Goal: Task Accomplishment & Management: Complete application form

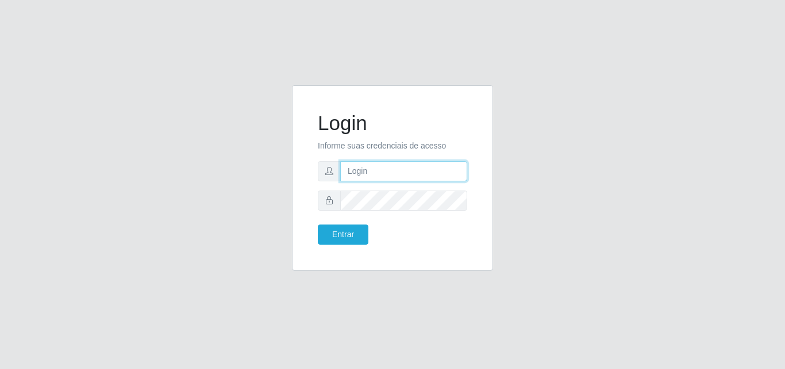
click at [413, 172] on input "text" at bounding box center [403, 171] width 127 height 20
type input "[EMAIL_ADDRESS][DOMAIN_NAME]"
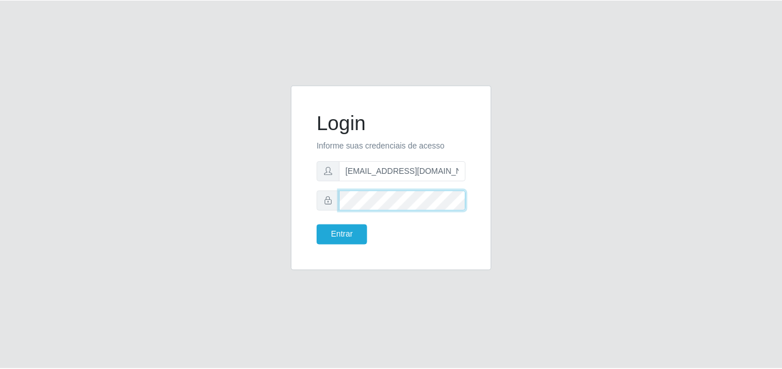
scroll to position [0, 0]
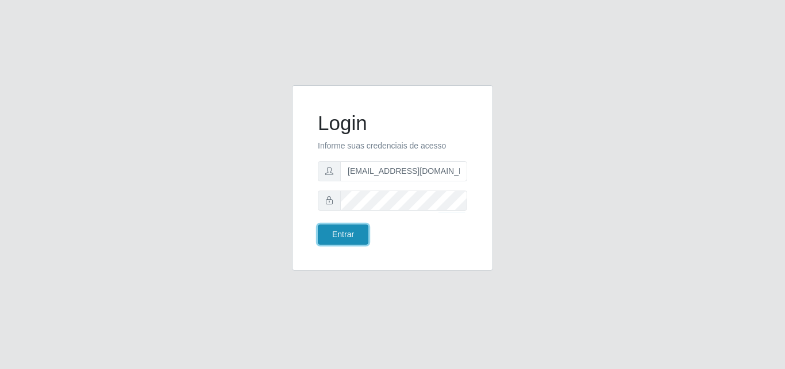
click at [335, 235] on button "Entrar" at bounding box center [343, 234] width 51 height 20
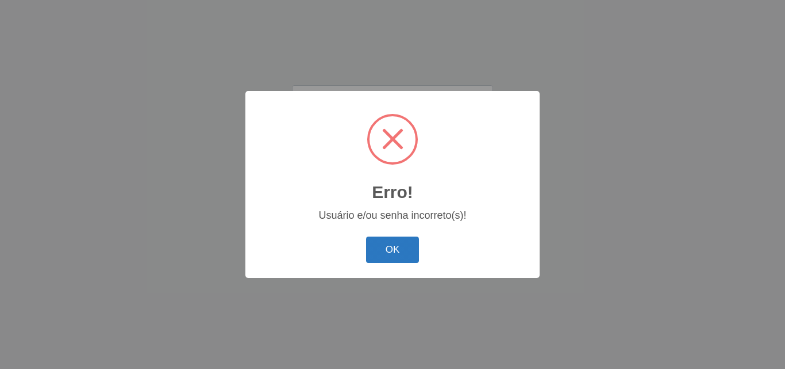
click at [398, 249] on button "OK" at bounding box center [392, 249] width 53 height 27
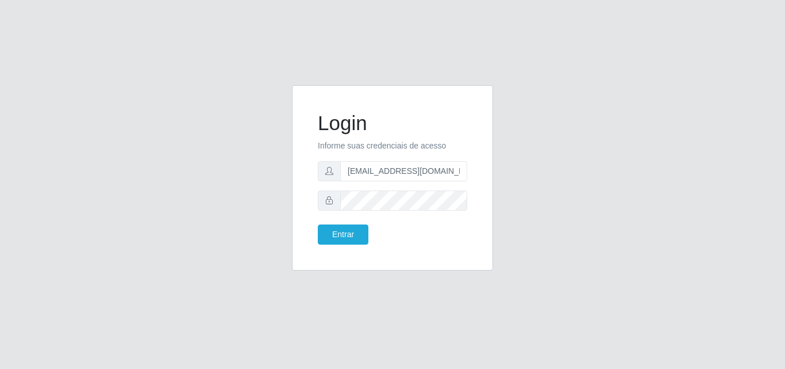
click at [319, 213] on form "Login Informe suas credenciais de acesso [EMAIL_ADDRESS][DOMAIN_NAME] Entrar" at bounding box center [392, 177] width 149 height 133
click at [342, 234] on button "Entrar" at bounding box center [343, 234] width 51 height 20
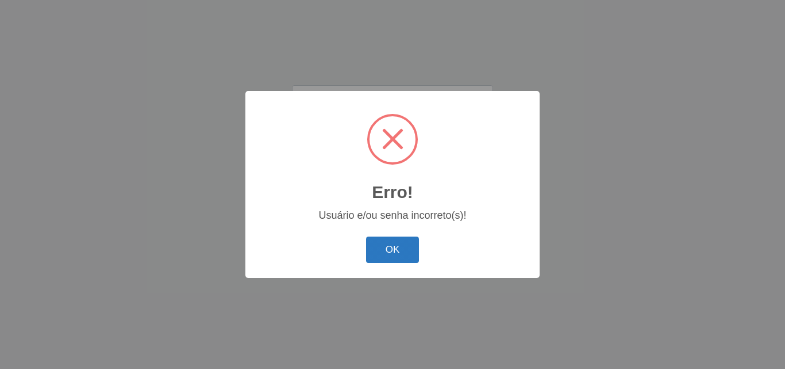
click at [398, 257] on button "OK" at bounding box center [392, 249] width 53 height 27
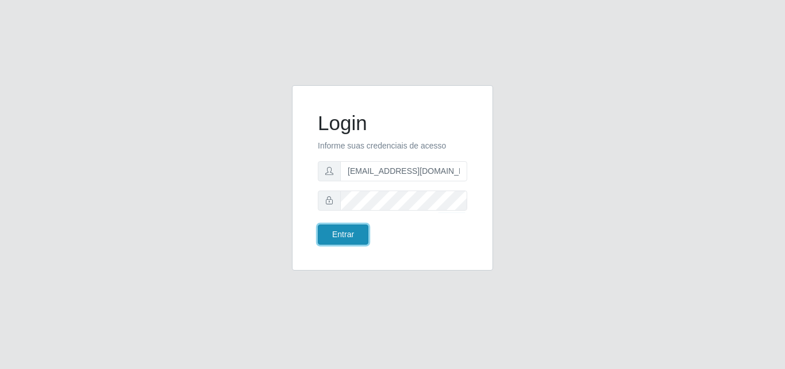
click at [356, 232] on button "Entrar" at bounding box center [343, 234] width 51 height 20
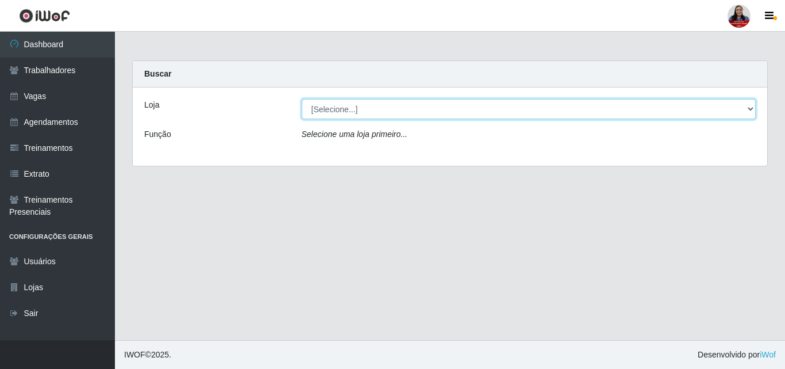
click at [582, 113] on select "[Selecione...] Hiper Queiroz - Alto da Conceição Hiper Queiroz - Boa Vista Hipe…" at bounding box center [529, 109] width 455 height 20
select select "464"
click at [302, 99] on select "[Selecione...] Hiper Queiroz - Alto da Conceição Hiper Queiroz - Boa Vista Hipe…" at bounding box center [529, 109] width 455 height 20
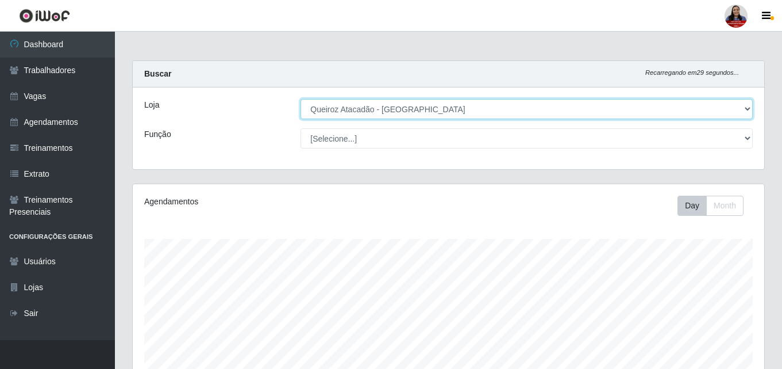
scroll to position [239, 632]
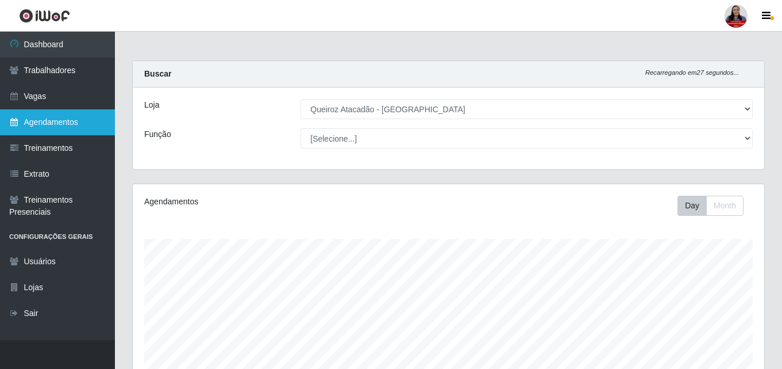
click at [35, 127] on link "Agendamentos" at bounding box center [57, 122] width 115 height 26
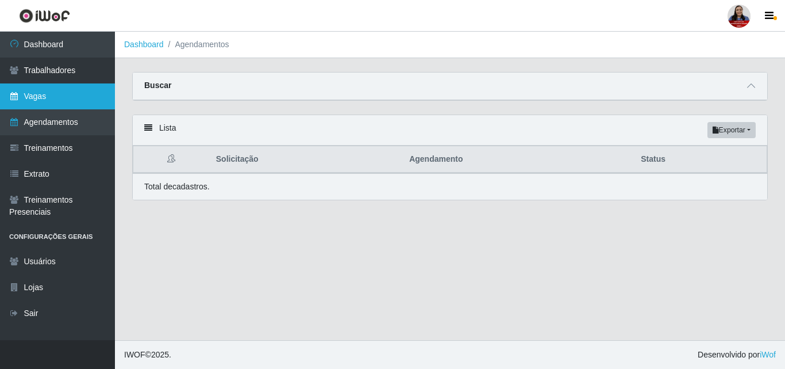
click at [50, 97] on link "Vagas" at bounding box center [57, 96] width 115 height 26
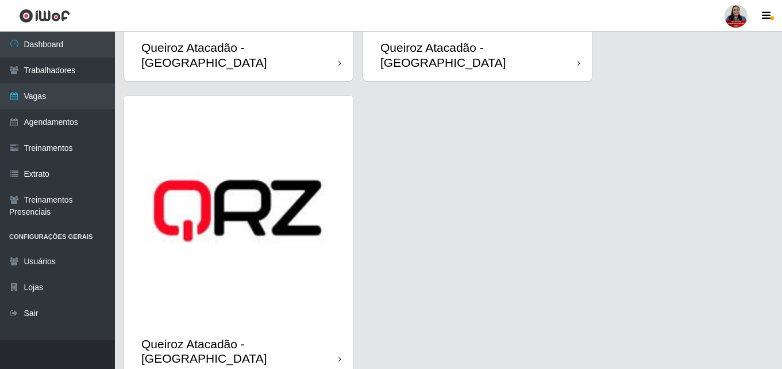
scroll to position [1730, 0]
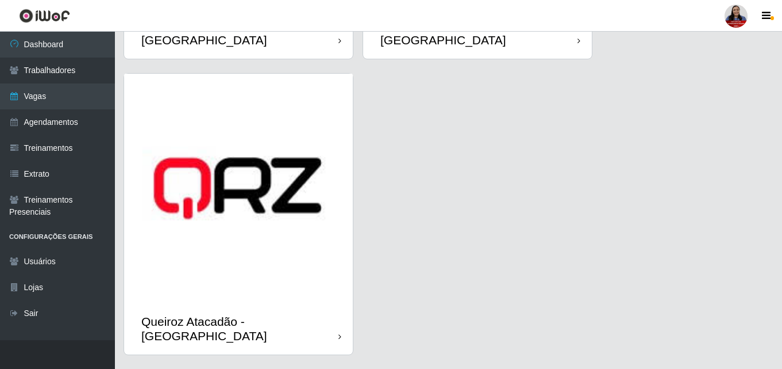
click at [256, 206] on img at bounding box center [238, 188] width 229 height 229
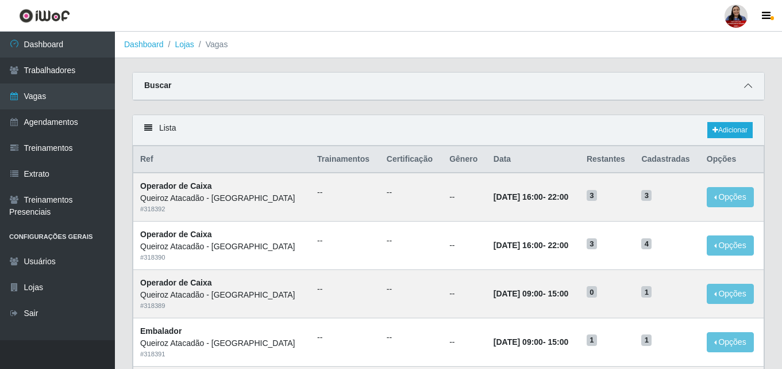
click at [746, 84] on icon at bounding box center [749, 86] width 8 height 8
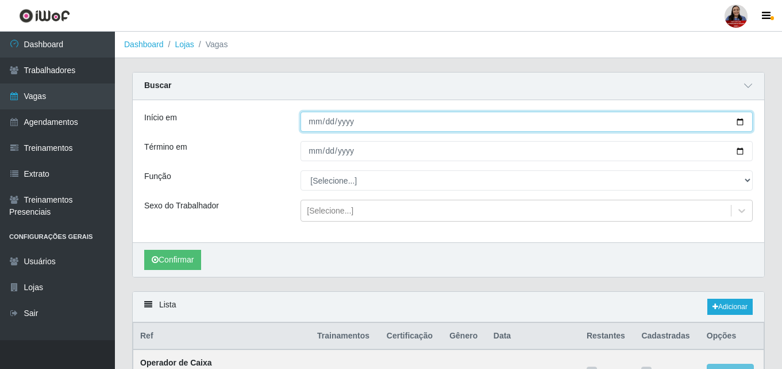
click at [738, 117] on input "Início em" at bounding box center [527, 122] width 452 height 20
click at [742, 120] on input "Início em" at bounding box center [527, 122] width 452 height 20
type input "[DATE]"
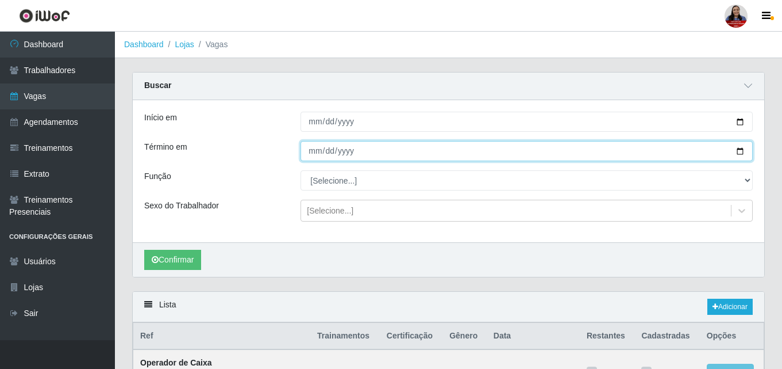
click at [742, 148] on input "Término em" at bounding box center [527, 151] width 452 height 20
type input "[DATE]"
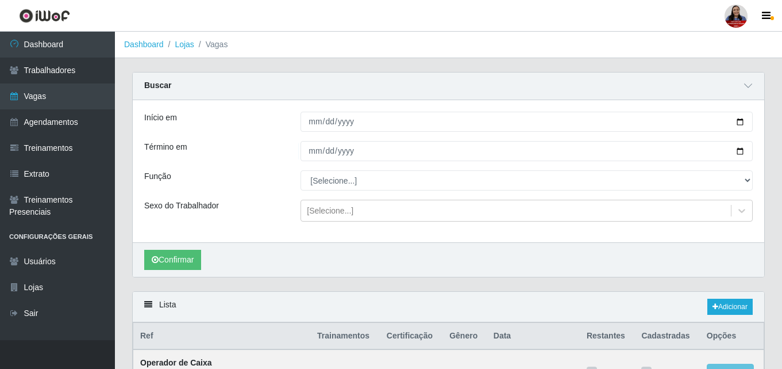
click at [292, 44] on ol "Dashboard Lojas Vagas" at bounding box center [449, 45] width 668 height 26
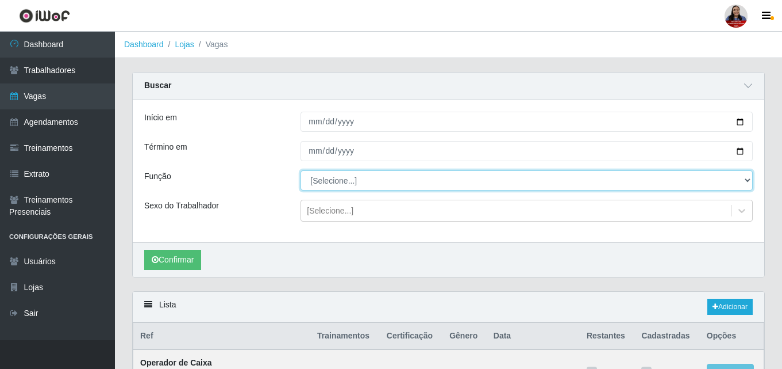
click at [358, 184] on select "[Selecione...] Embalador Embalador + Embalador ++ Operador de Caixa Operador de…" at bounding box center [527, 180] width 452 height 20
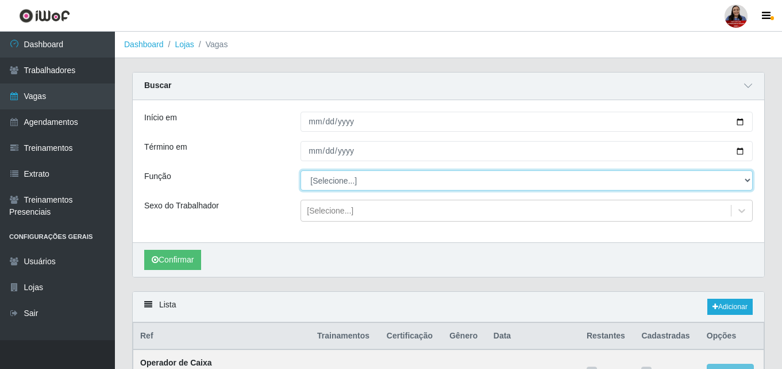
click at [419, 184] on select "[Selecione...] Embalador Embalador + Embalador ++ Operador de Caixa Operador de…" at bounding box center [527, 180] width 452 height 20
select select "22"
click at [301, 171] on select "[Selecione...] Embalador Embalador + Embalador ++ Operador de Caixa Operador de…" at bounding box center [527, 180] width 452 height 20
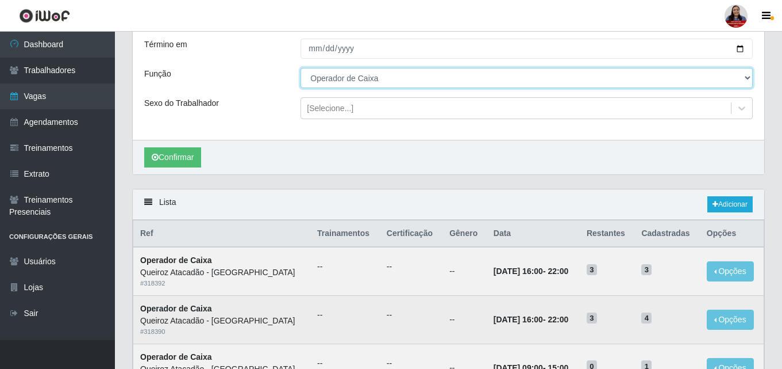
scroll to position [191, 0]
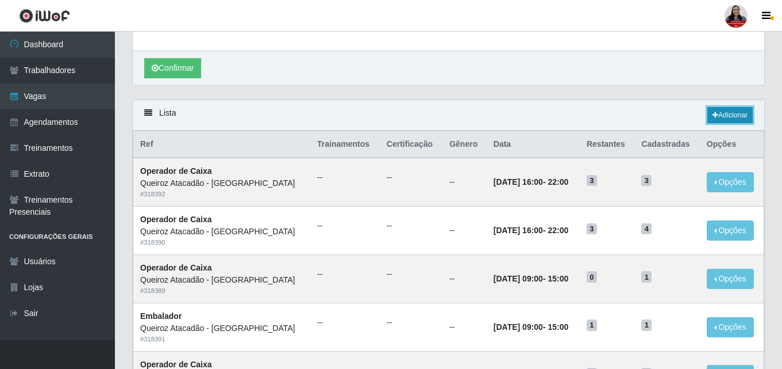
click at [723, 110] on link "Adicionar" at bounding box center [730, 115] width 45 height 16
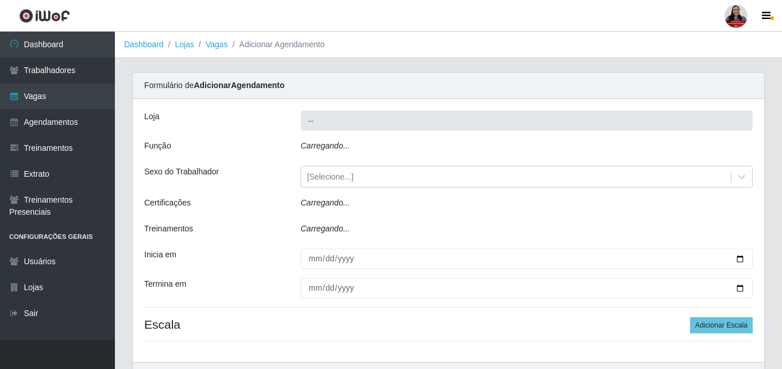
type input "Queiroz Atacadão - [GEOGRAPHIC_DATA]"
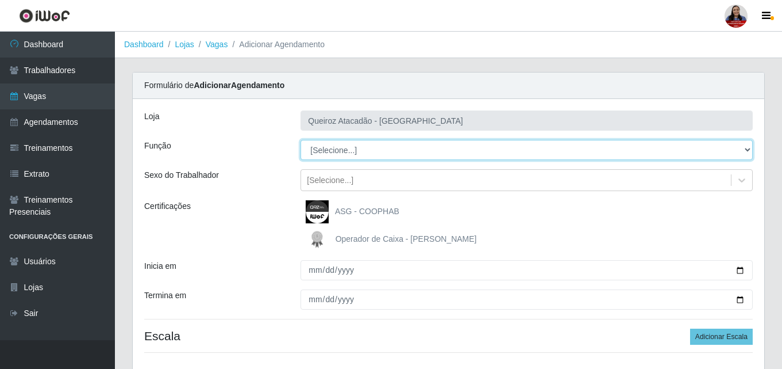
click at [436, 152] on select "[Selecione...] Embalador Embalador + Embalador ++ Operador de Caixa Operador de…" at bounding box center [527, 150] width 452 height 20
select select "22"
click at [301, 140] on select "[Selecione...] Embalador Embalador + Embalador ++ Operador de Caixa Operador de…" at bounding box center [527, 150] width 452 height 20
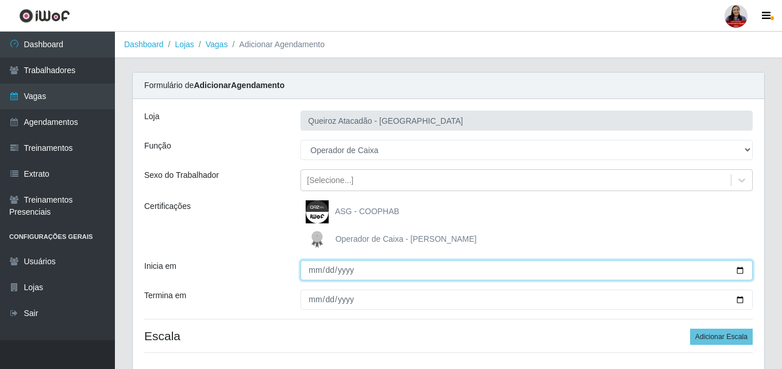
click at [741, 260] on input "Inicia em" at bounding box center [527, 270] width 452 height 20
type input "[DATE]"
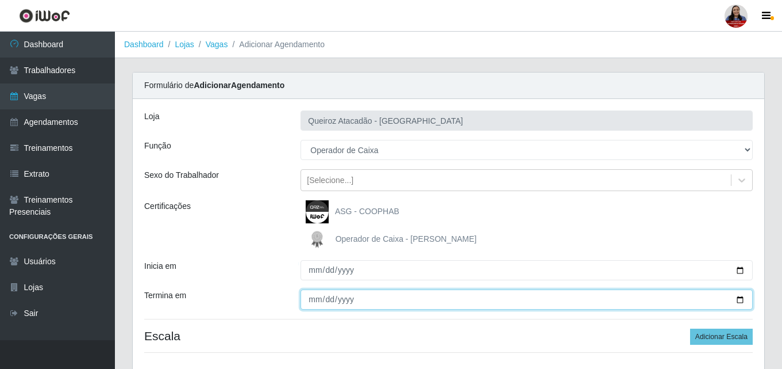
click at [743, 287] on div "Loja Queiroz Atacadão - São Gonçalo do Amarante Função [Selecione...] Embalador…" at bounding box center [449, 236] width 632 height 274
click at [743, 297] on input "Termina em" at bounding box center [527, 299] width 452 height 20
type input "[DATE]"
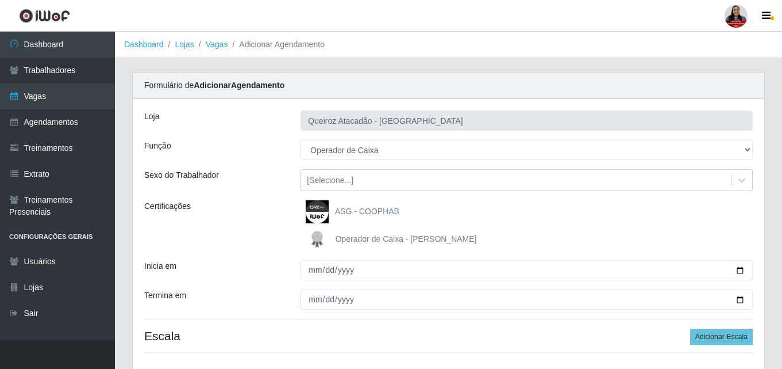
click at [506, 224] on div "ASG - COOPHAB Operador de Caixa - Queiroz Atacadão" at bounding box center [527, 225] width 470 height 51
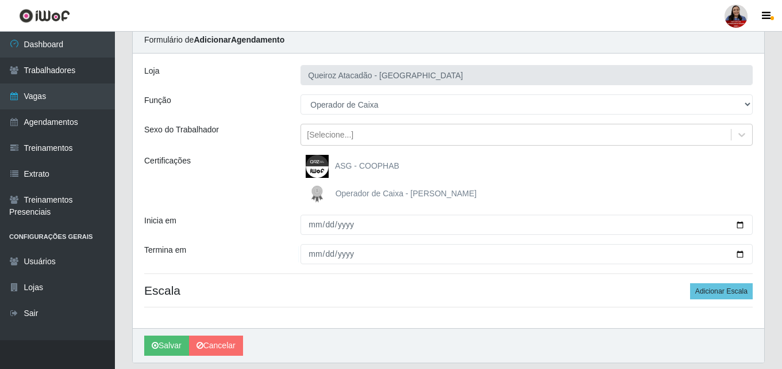
scroll to position [82, 0]
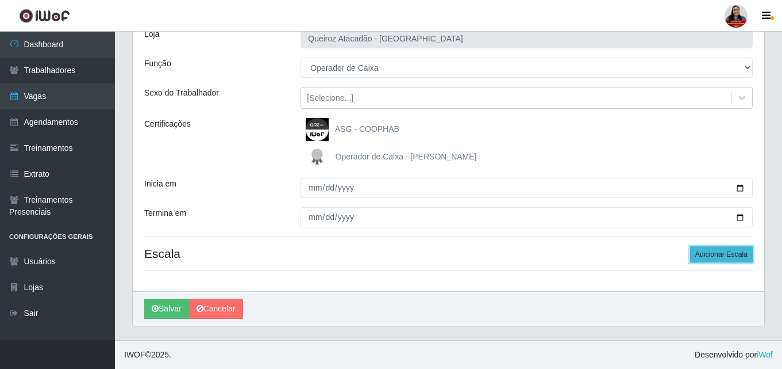
click at [737, 248] on button "Adicionar Escala" at bounding box center [722, 254] width 63 height 16
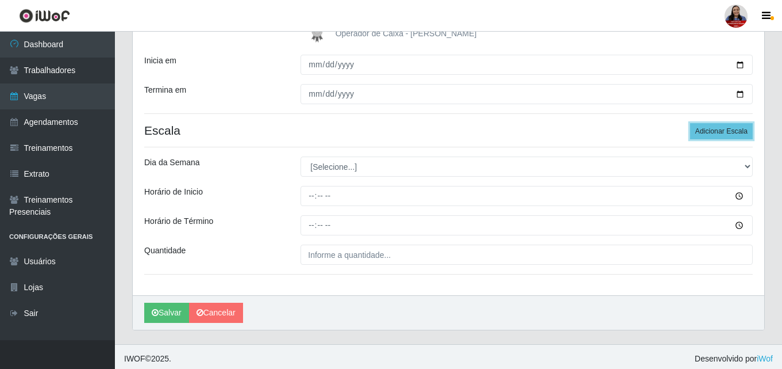
scroll to position [209, 0]
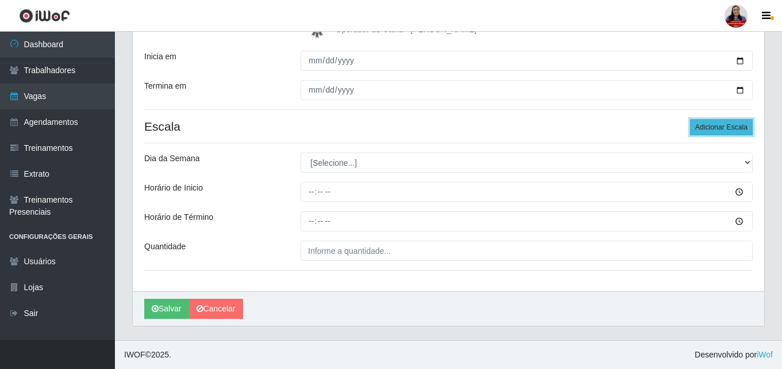
click at [706, 121] on button "Adicionar Escala" at bounding box center [722, 127] width 63 height 16
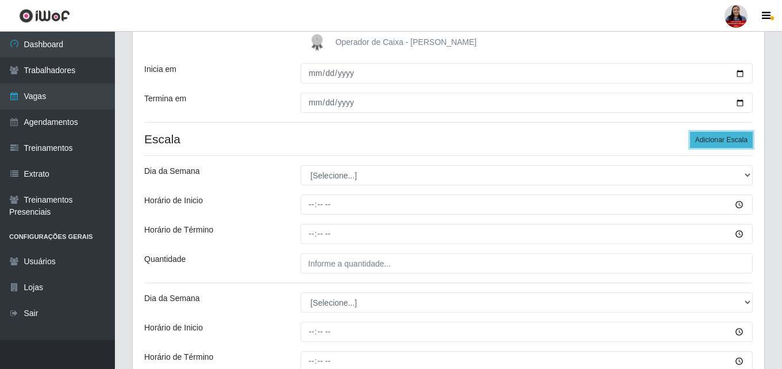
scroll to position [145, 0]
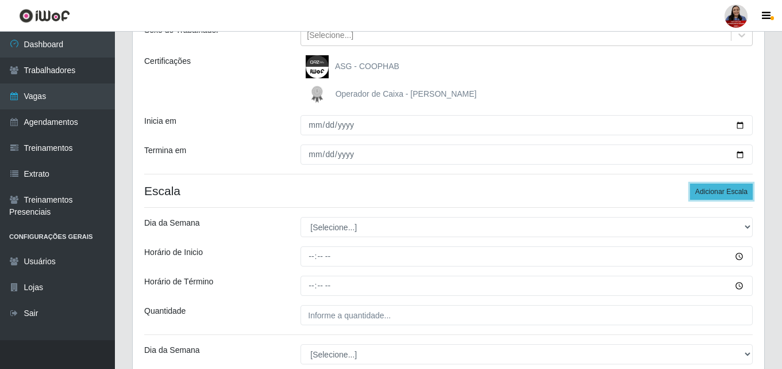
click at [742, 189] on button "Adicionar Escala" at bounding box center [722, 191] width 63 height 16
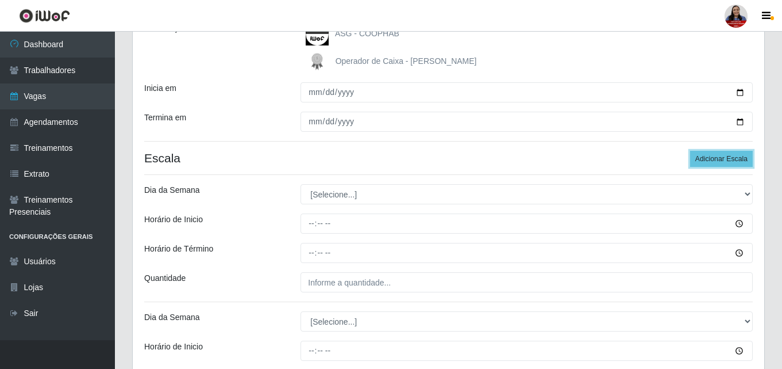
scroll to position [176, 0]
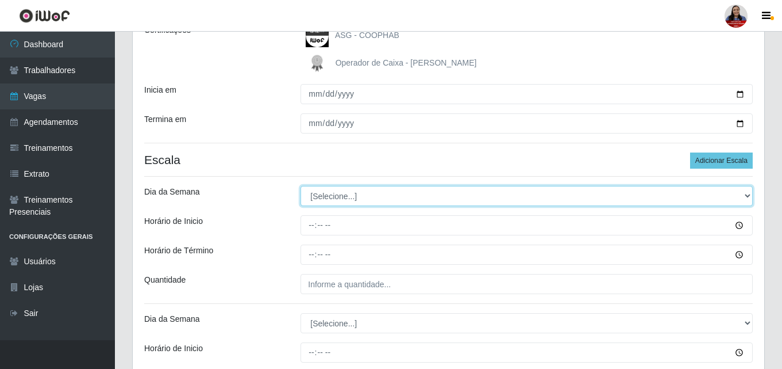
click at [397, 192] on select "[Selecione...] Segunda Terça Quarta Quinta Sexta Sábado Domingo" at bounding box center [527, 196] width 452 height 20
select select "1"
click at [301, 186] on select "[Selecione...] Segunda Terça Quarta Quinta Sexta Sábado Domingo" at bounding box center [527, 196] width 452 height 20
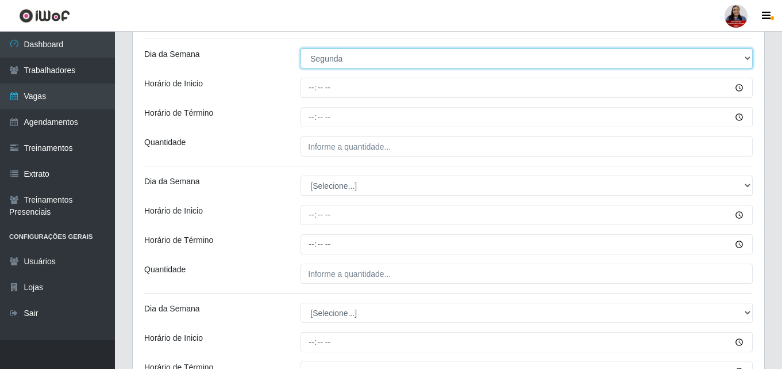
scroll to position [367, 0]
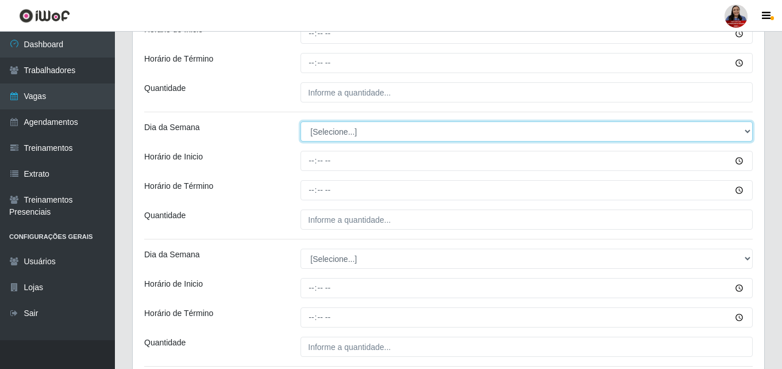
click at [343, 126] on select "[Selecione...] Segunda Terça Quarta Quinta Sexta Sábado Domingo" at bounding box center [527, 131] width 452 height 20
select select "1"
click at [301, 121] on select "[Selecione...] Segunda Terça Quarta Quinta Sexta Sábado Domingo" at bounding box center [527, 131] width 452 height 20
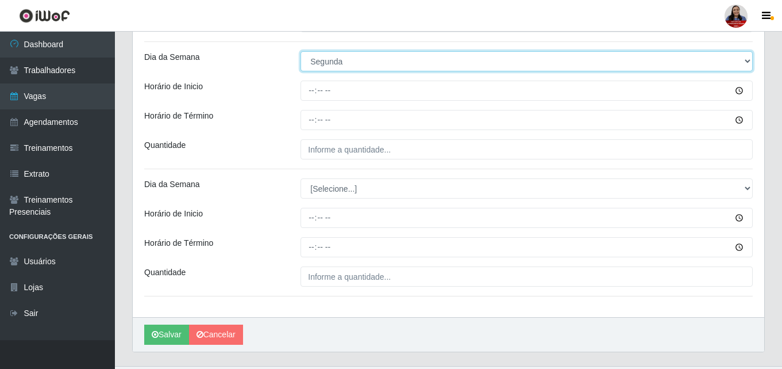
scroll to position [463, 0]
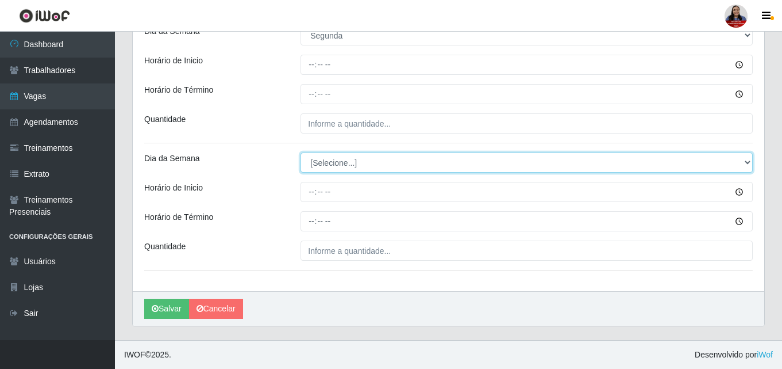
click at [367, 155] on select "[Selecione...] Segunda Terça Quarta Quinta Sexta Sábado Domingo" at bounding box center [527, 162] width 452 height 20
select select "1"
click at [301, 152] on select "[Selecione...] Segunda Terça Quarta Quinta Sexta Sábado Domingo" at bounding box center [527, 162] width 452 height 20
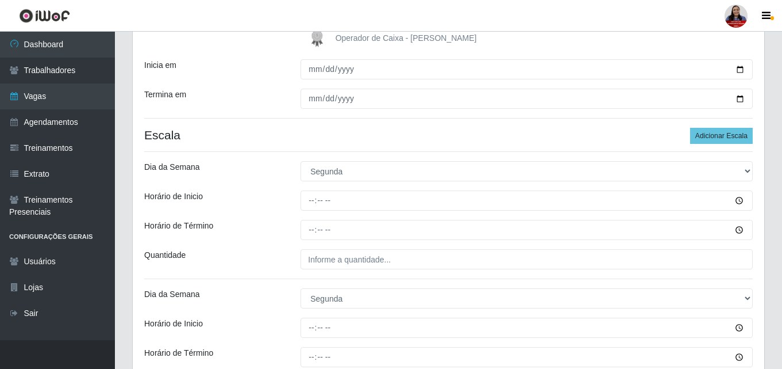
scroll to position [176, 0]
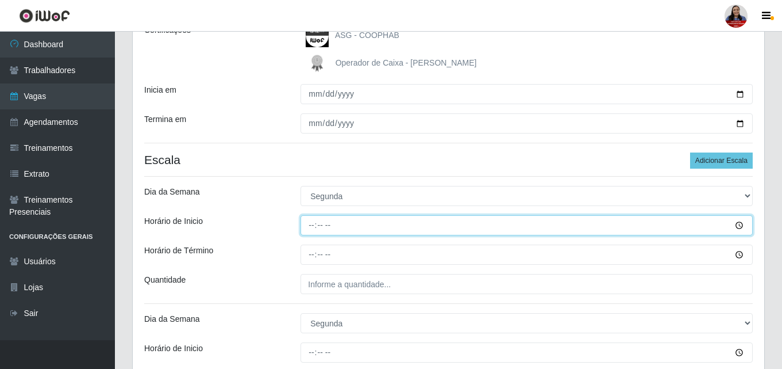
click at [313, 224] on input "Horário de Inicio" at bounding box center [527, 225] width 452 height 20
type input "08:00"
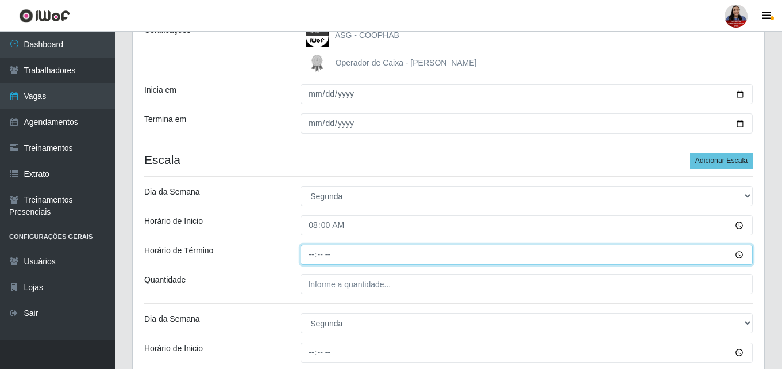
click at [313, 256] on input "Horário de Término" at bounding box center [527, 254] width 452 height 20
type input "14:00"
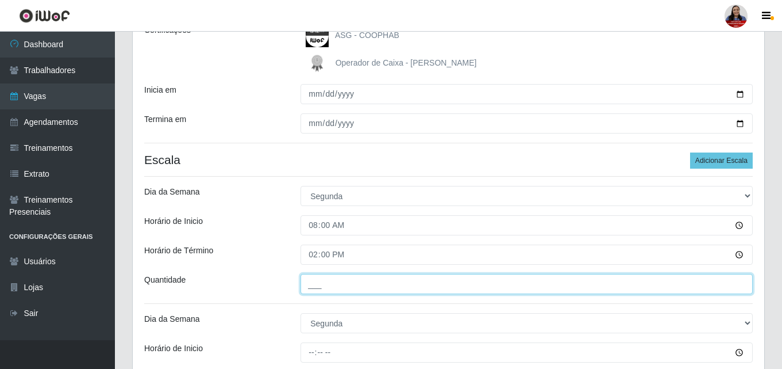
click at [312, 286] on input "___" at bounding box center [527, 284] width 452 height 20
type input "2__"
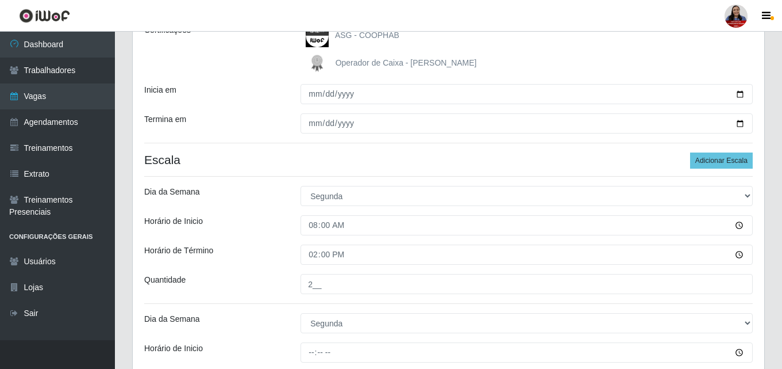
click at [285, 239] on div "Loja Queiroz Atacadão - São Gonçalo do Amarante Função [Selecione...] Embalador…" at bounding box center [449, 250] width 632 height 655
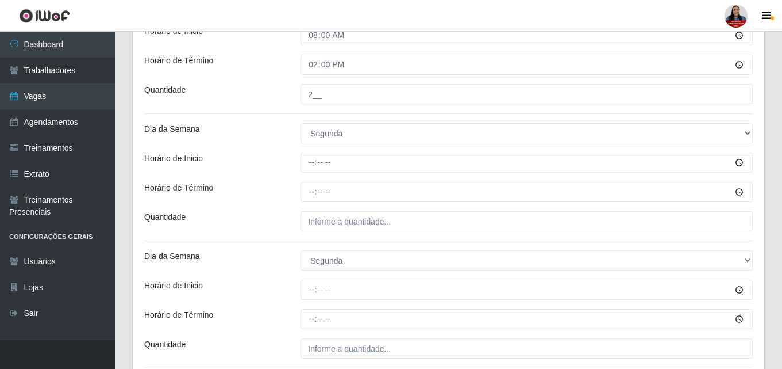
scroll to position [367, 0]
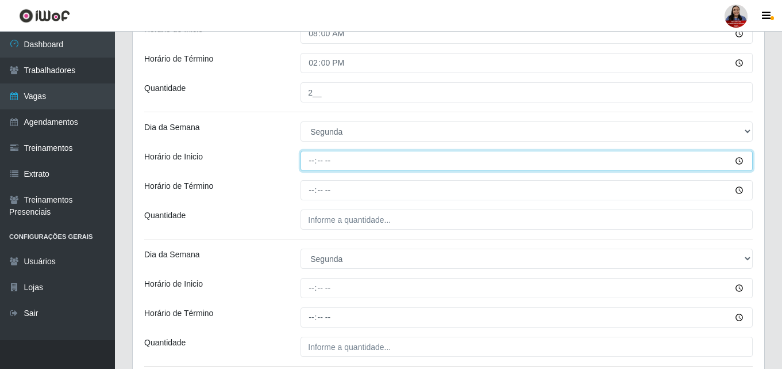
click at [311, 160] on input "Horário de Inicio" at bounding box center [527, 161] width 452 height 20
type input "09:00"
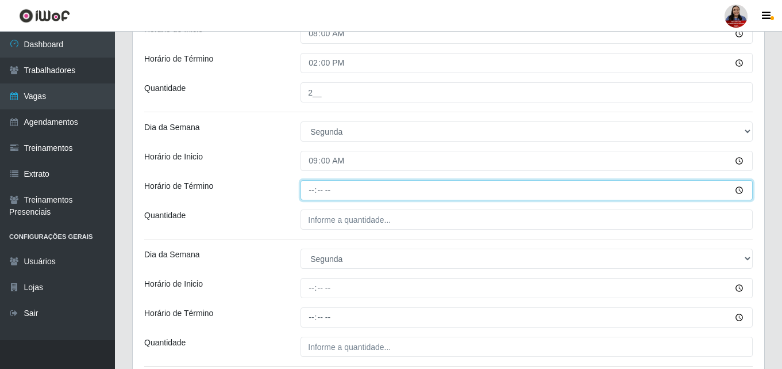
click at [312, 184] on input "Horário de Término" at bounding box center [527, 190] width 452 height 20
type input "15:00"
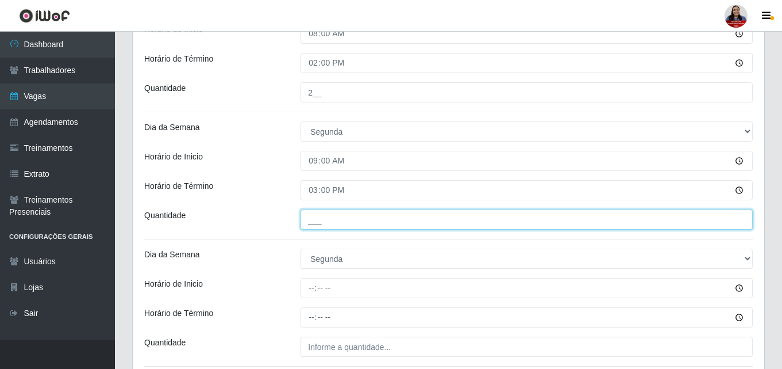
click at [316, 223] on input "___" at bounding box center [527, 219] width 452 height 20
type input "1__"
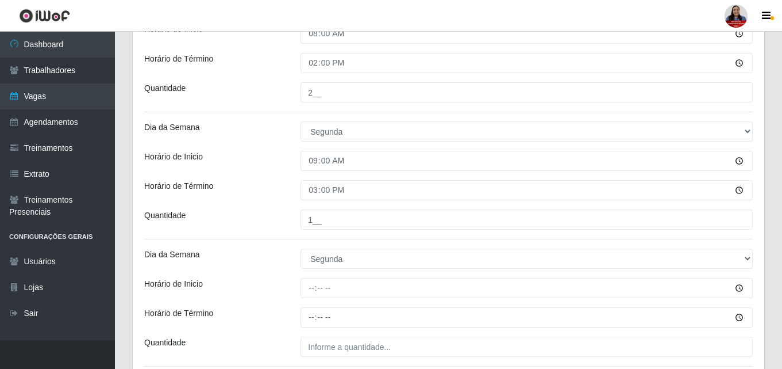
click at [270, 194] on div "Horário de Término" at bounding box center [214, 190] width 156 height 20
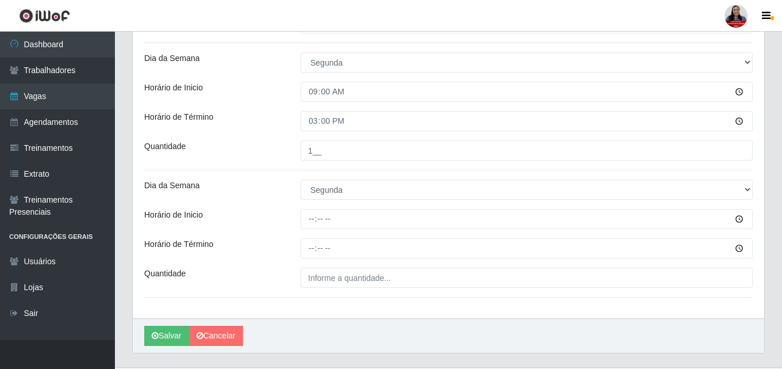
scroll to position [463, 0]
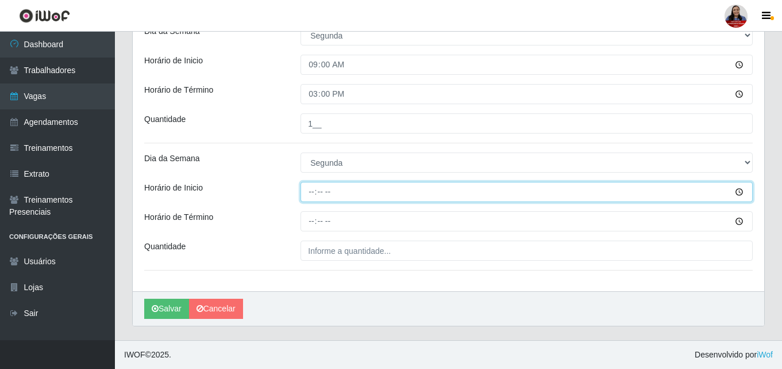
click at [311, 195] on input "Horário de Inicio" at bounding box center [527, 192] width 452 height 20
type input "16:00"
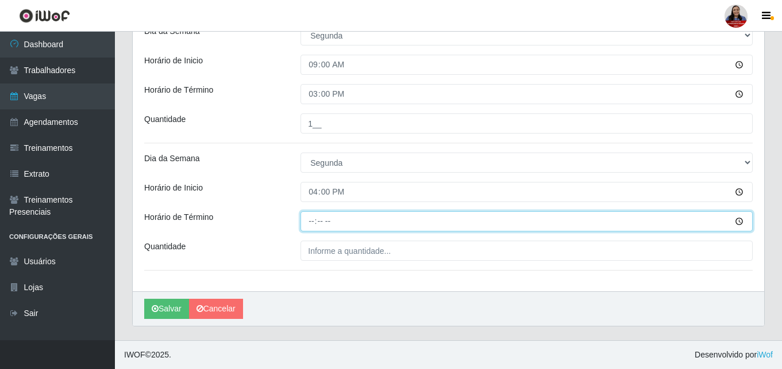
type input "22:00"
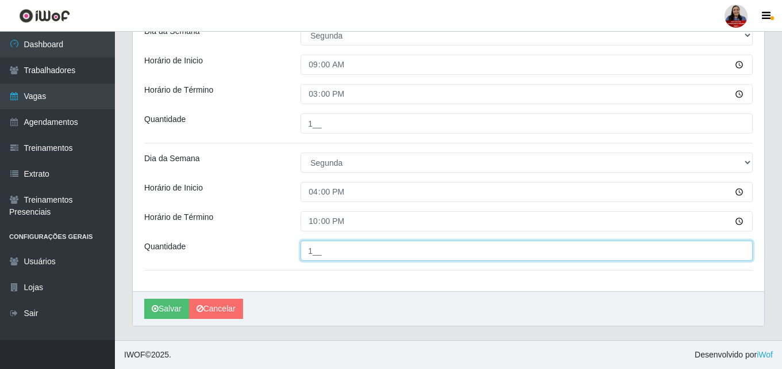
type input "1__"
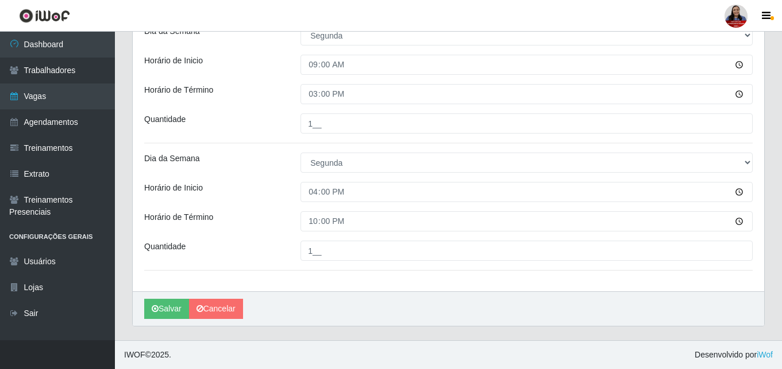
click at [278, 186] on div "Horário de Inicio" at bounding box center [214, 192] width 156 height 20
click at [172, 308] on button "Salvar" at bounding box center [166, 308] width 45 height 20
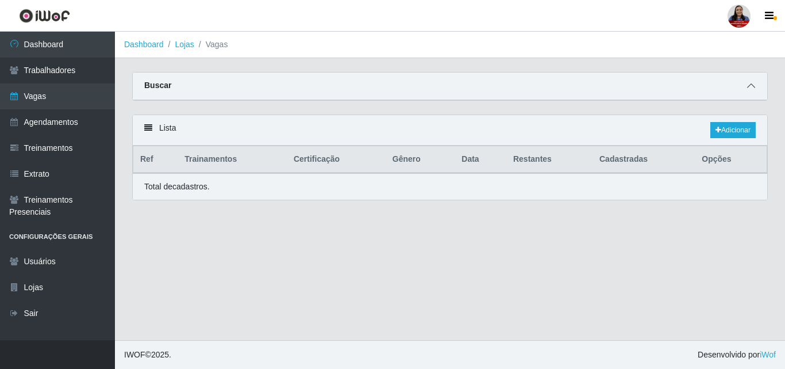
click at [748, 82] on span at bounding box center [752, 85] width 14 height 13
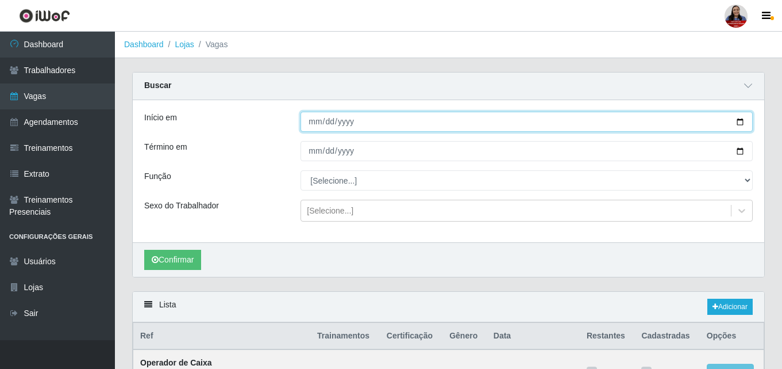
click at [743, 123] on input "Início em" at bounding box center [527, 122] width 452 height 20
type input "[DATE]"
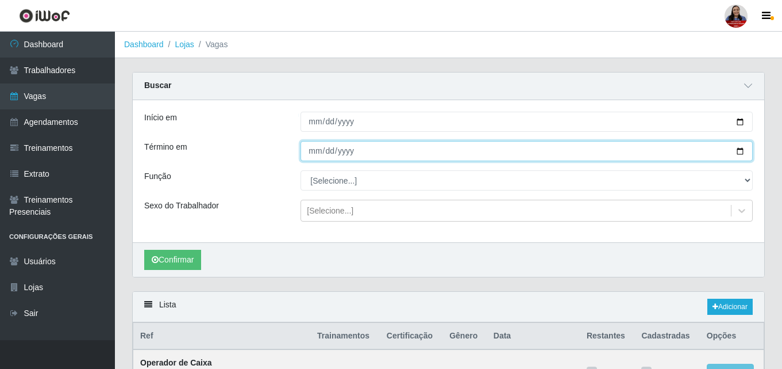
click at [741, 152] on input "Término em" at bounding box center [527, 151] width 452 height 20
type input "[DATE]"
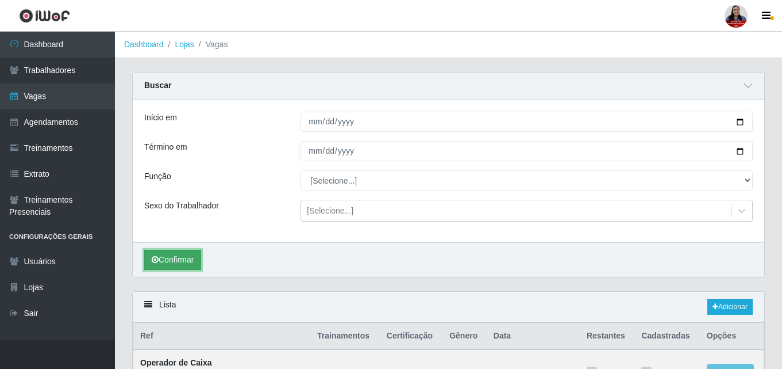
click at [190, 255] on button "Confirmar" at bounding box center [172, 260] width 57 height 20
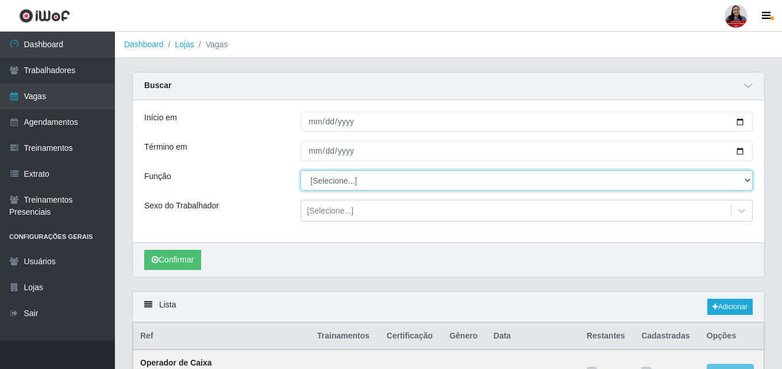
click at [324, 181] on select "[Selecione...] Embalador Embalador + Embalador ++ Operador de Caixa Operador de…" at bounding box center [527, 180] width 452 height 20
select select "22"
click at [301, 171] on select "[Selecione...] Embalador Embalador + Embalador ++ Operador de Caixa Operador de…" at bounding box center [527, 180] width 452 height 20
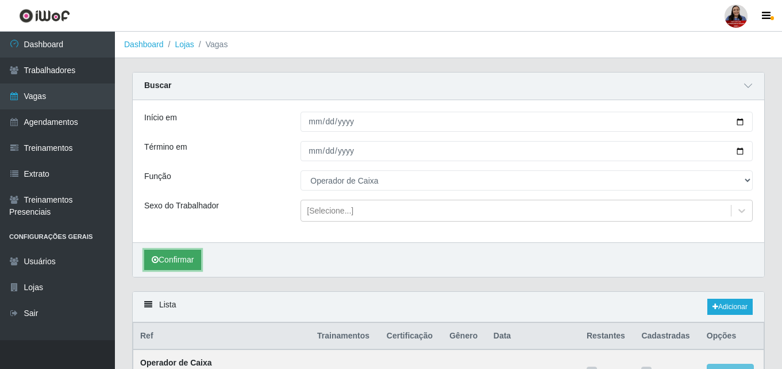
click at [190, 262] on button "Confirmar" at bounding box center [172, 260] width 57 height 20
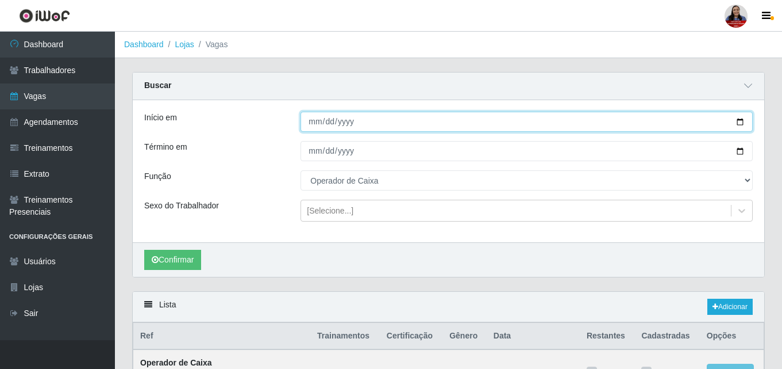
click at [744, 124] on input "[DATE]" at bounding box center [527, 122] width 452 height 20
type input "2025-09-09"
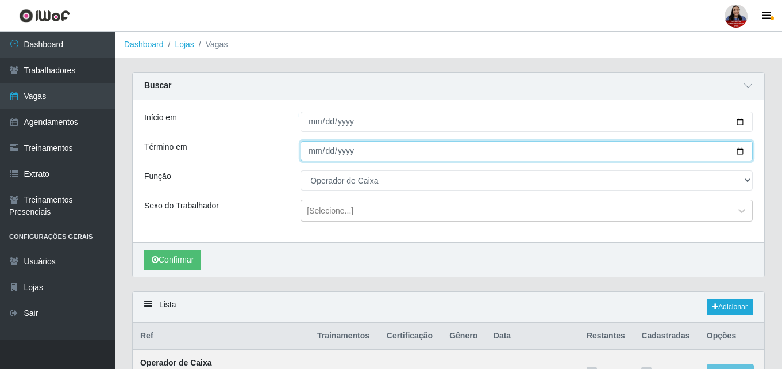
click at [742, 151] on input "[DATE]" at bounding box center [527, 151] width 452 height 20
type input "2025-09-09"
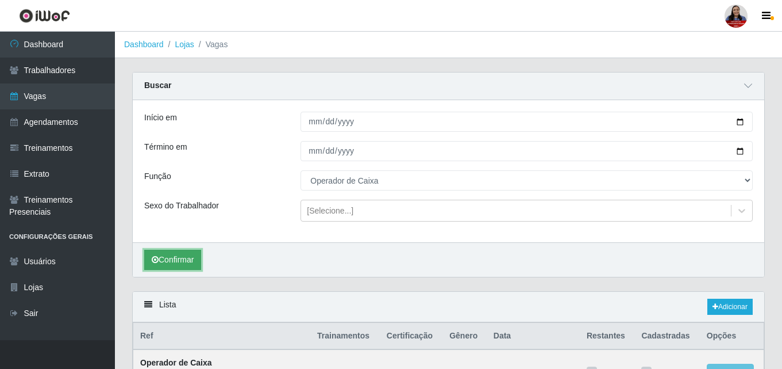
click at [179, 256] on button "Confirmar" at bounding box center [172, 260] width 57 height 20
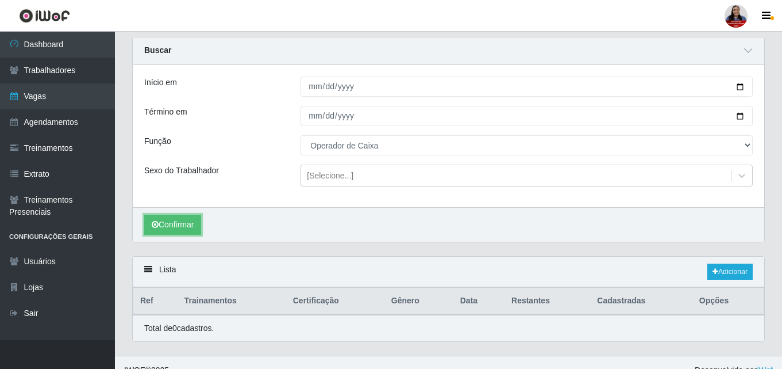
scroll to position [51, 0]
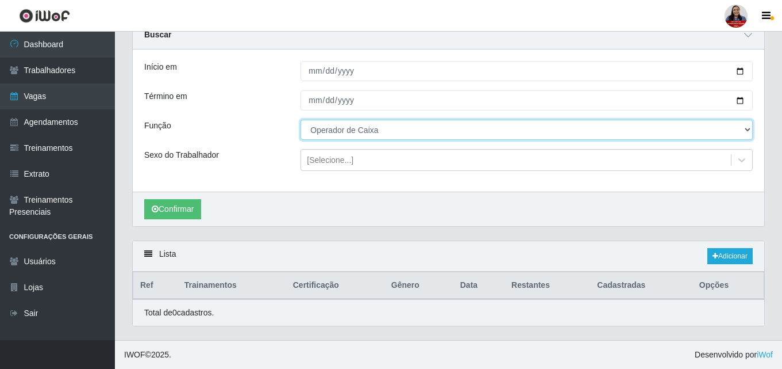
click at [458, 124] on select "[Selecione...] Embalador Embalador + Embalador ++ Operador de Caixa Operador de…" at bounding box center [527, 130] width 452 height 20
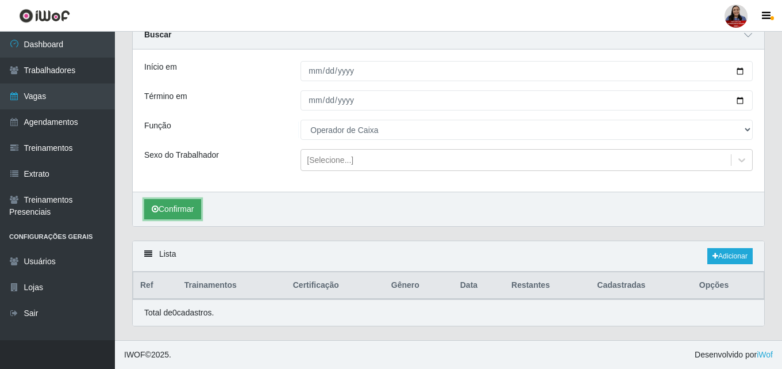
click at [157, 209] on icon "submit" at bounding box center [155, 209] width 7 height 8
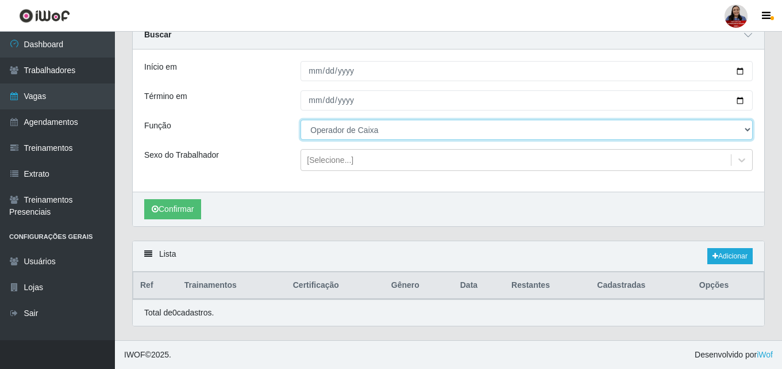
click at [432, 119] on div "Início em 2025-09-09 Término em 2025-09-09 Função [Selecione...] Embalador Emba…" at bounding box center [449, 120] width 632 height 142
click at [301, 120] on select "[Selecione...] Embalador Embalador + Embalador ++ Operador de Caixa Operador de…" at bounding box center [527, 130] width 452 height 20
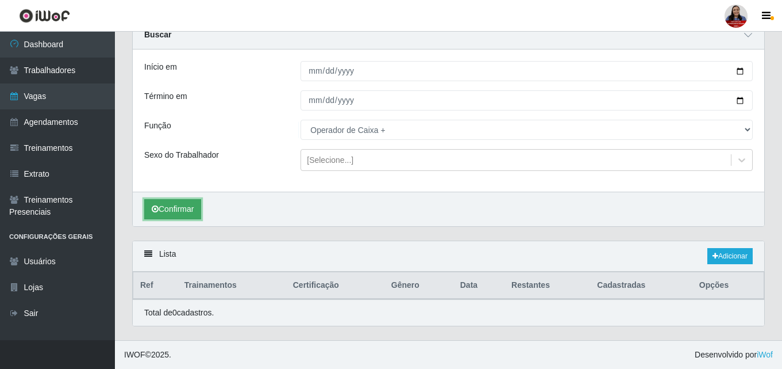
click at [190, 201] on button "Confirmar" at bounding box center [172, 209] width 57 height 20
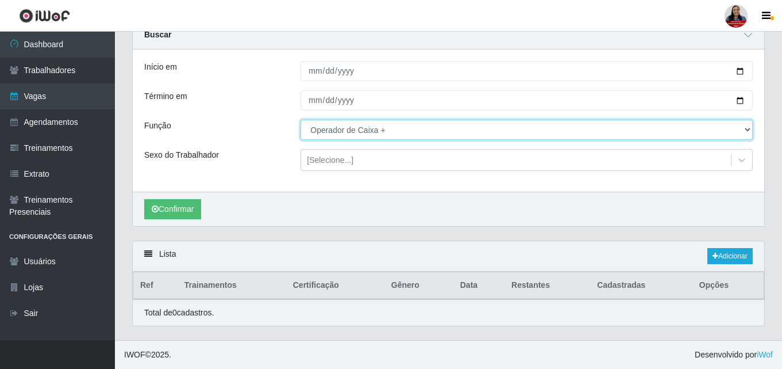
click at [401, 129] on select "[Selecione...] Embalador Embalador + Embalador ++ Operador de Caixa Operador de…" at bounding box center [527, 130] width 452 height 20
click at [301, 120] on select "[Selecione...] Embalador Embalador + Embalador ++ Operador de Caixa Operador de…" at bounding box center [527, 130] width 452 height 20
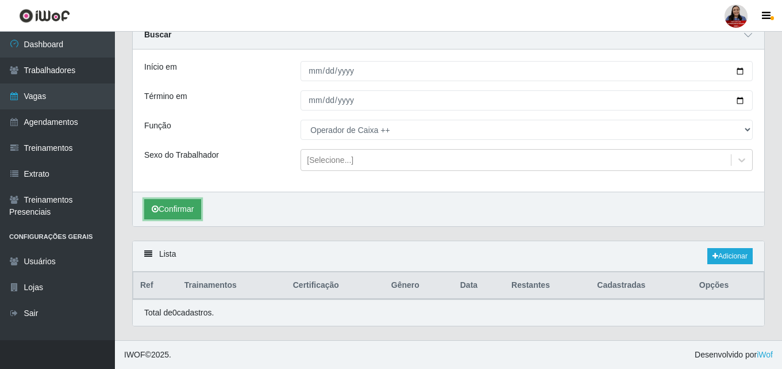
click at [152, 200] on button "Confirmar" at bounding box center [172, 209] width 57 height 20
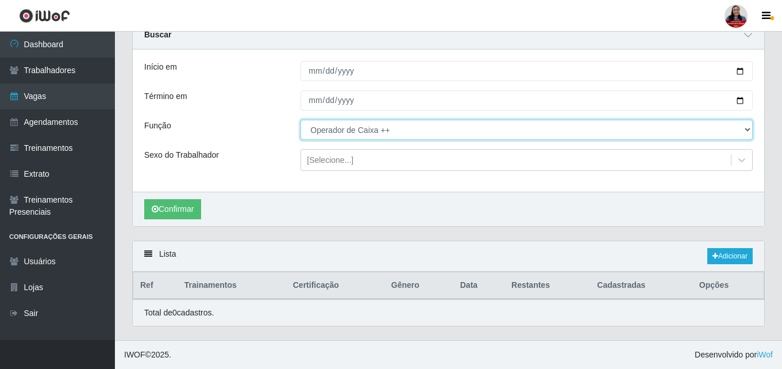
click at [388, 129] on select "[Selecione...] Embalador Embalador + Embalador ++ Operador de Caixa Operador de…" at bounding box center [527, 130] width 452 height 20
select select "22"
click at [301, 120] on select "[Selecione...] Embalador Embalador + Embalador ++ Operador de Caixa Operador de…" at bounding box center [527, 130] width 452 height 20
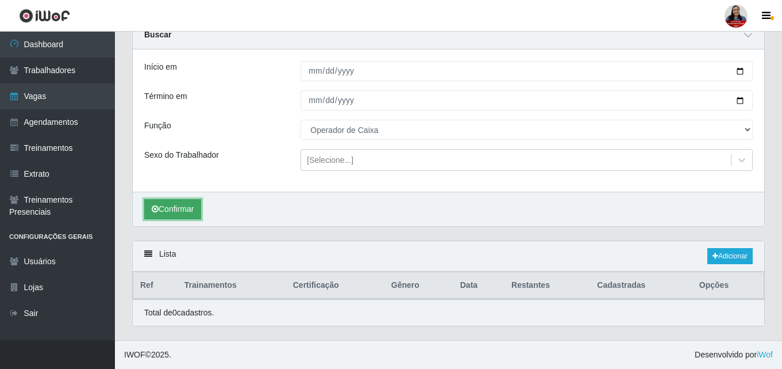
click at [186, 210] on button "Confirmar" at bounding box center [172, 209] width 57 height 20
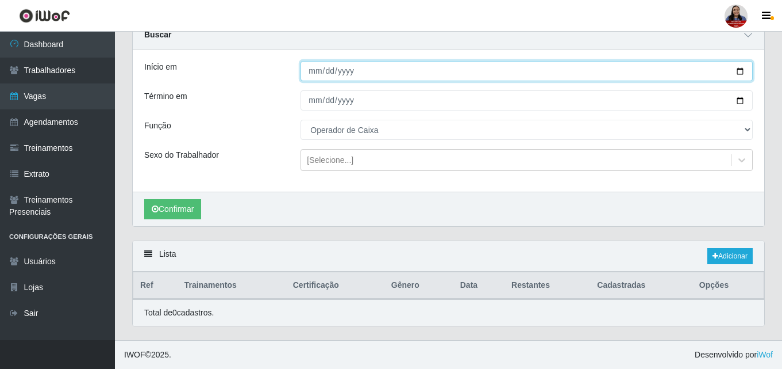
click at [741, 72] on input "2025-09-09" at bounding box center [527, 71] width 452 height 20
type input "[DATE]"
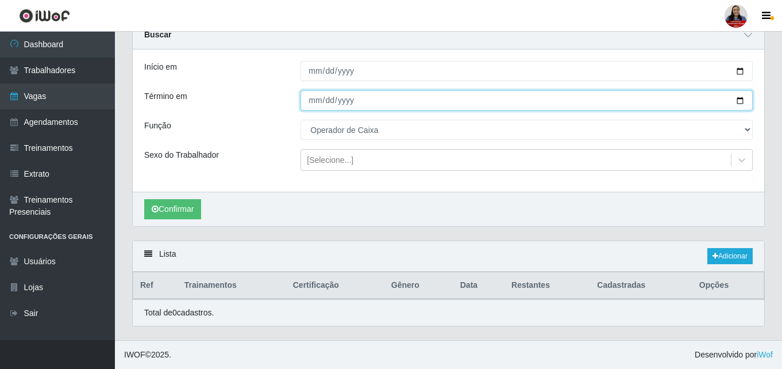
click at [738, 102] on input "2025-09-09" at bounding box center [527, 100] width 452 height 20
type input "[DATE]"
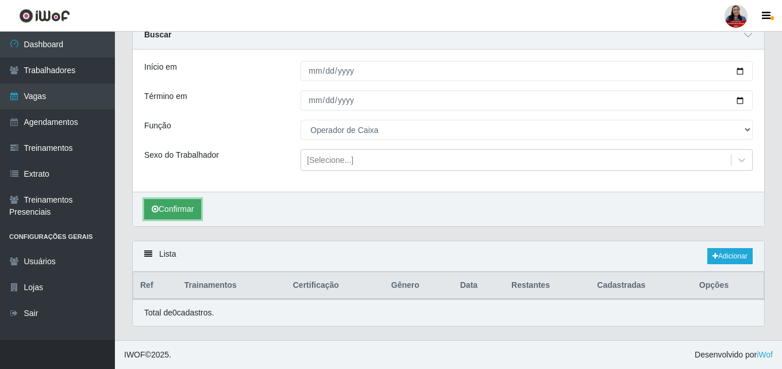
click at [167, 205] on button "Confirmar" at bounding box center [172, 209] width 57 height 20
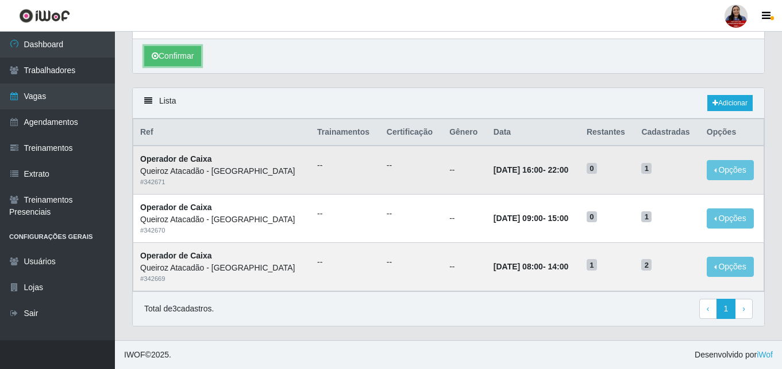
scroll to position [204, 0]
drag, startPoint x: 654, startPoint y: 267, endPoint x: 663, endPoint y: 274, distance: 12.0
click at [663, 274] on td "2" at bounding box center [667, 266] width 65 height 48
click at [668, 242] on td "2" at bounding box center [667, 266] width 65 height 48
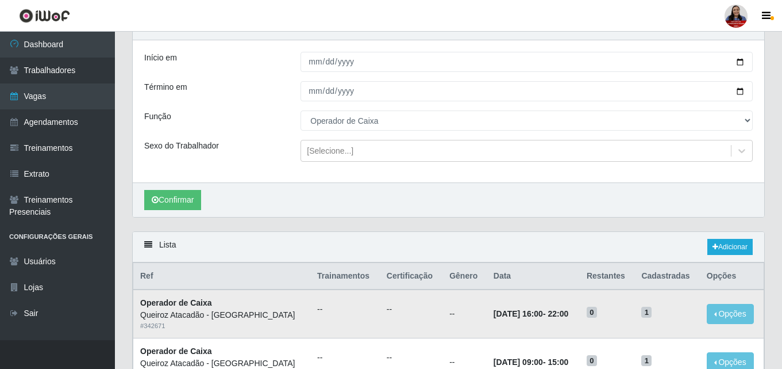
scroll to position [0, 0]
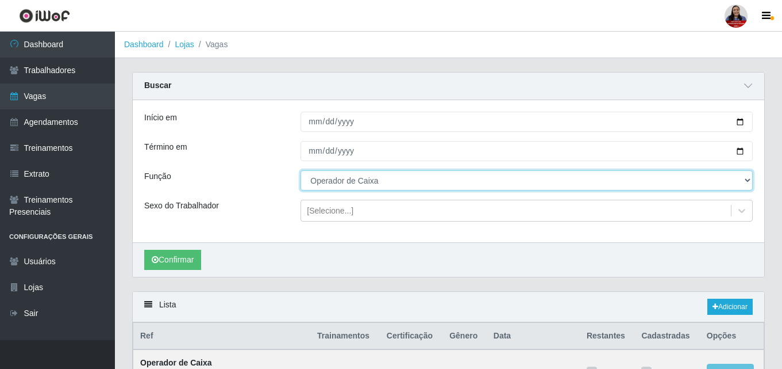
click at [368, 177] on select "[Selecione...] Embalador Embalador + Embalador ++ Operador de Caixa Operador de…" at bounding box center [527, 180] width 452 height 20
select select "1"
click at [301, 171] on select "[Selecione...] Embalador Embalador + Embalador ++ Operador de Caixa Operador de…" at bounding box center [527, 180] width 452 height 20
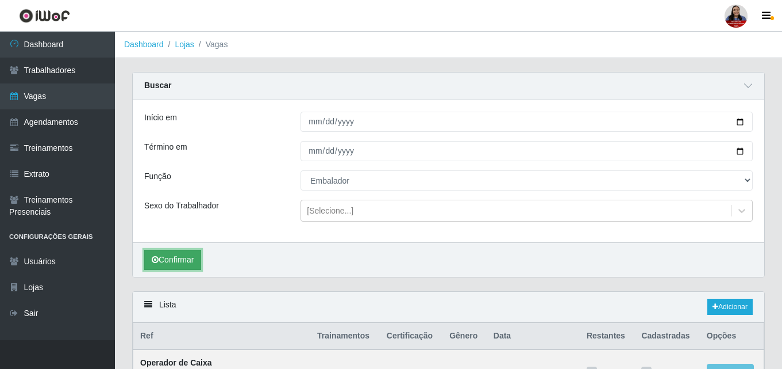
click at [155, 262] on icon "submit" at bounding box center [155, 259] width 7 height 8
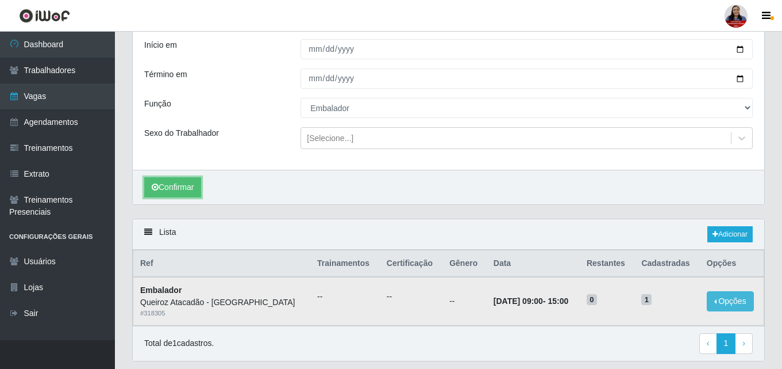
scroll to position [96, 0]
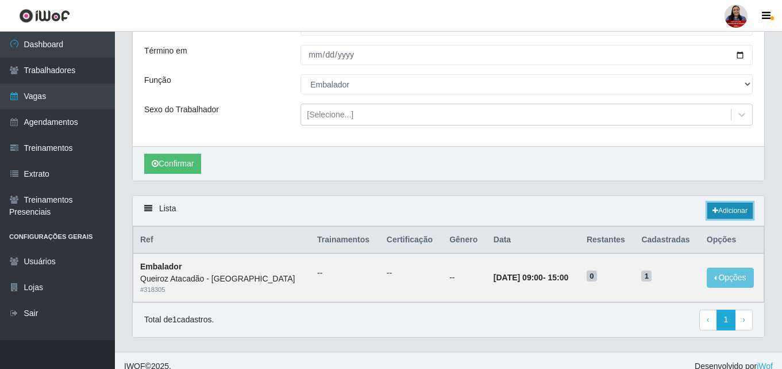
click at [723, 210] on link "Adicionar" at bounding box center [730, 210] width 45 height 16
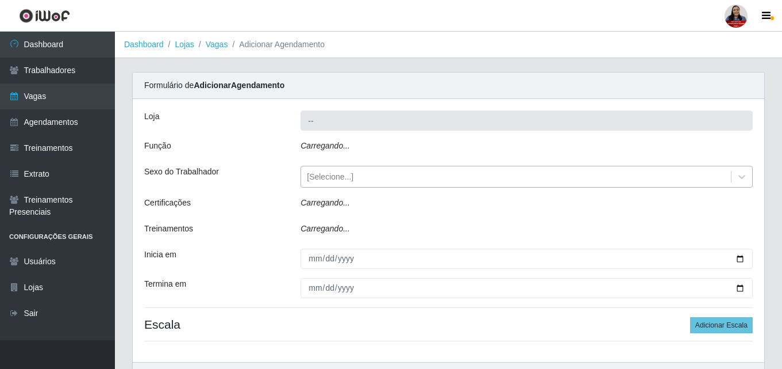
type input "Queiroz Atacadão - [GEOGRAPHIC_DATA]"
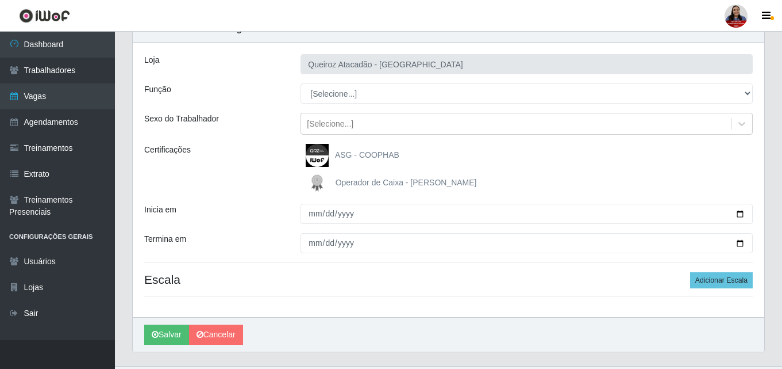
scroll to position [82, 0]
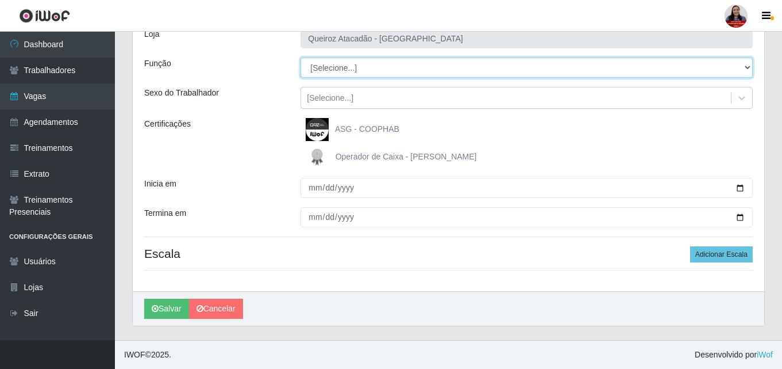
click at [367, 69] on select "[Selecione...] Embalador Embalador + Embalador ++ Operador de Caixa Operador de…" at bounding box center [527, 67] width 452 height 20
select select "1"
click at [301, 57] on select "[Selecione...] Embalador Embalador + Embalador ++ Operador de Caixa Operador de…" at bounding box center [527, 67] width 452 height 20
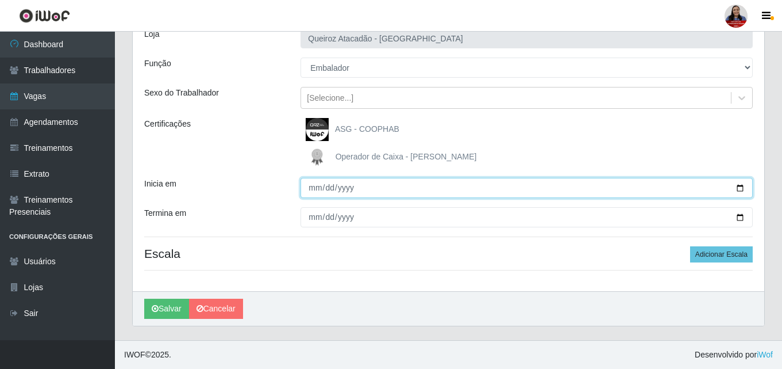
click at [739, 187] on input "Inicia em" at bounding box center [527, 188] width 452 height 20
type input "[DATE]"
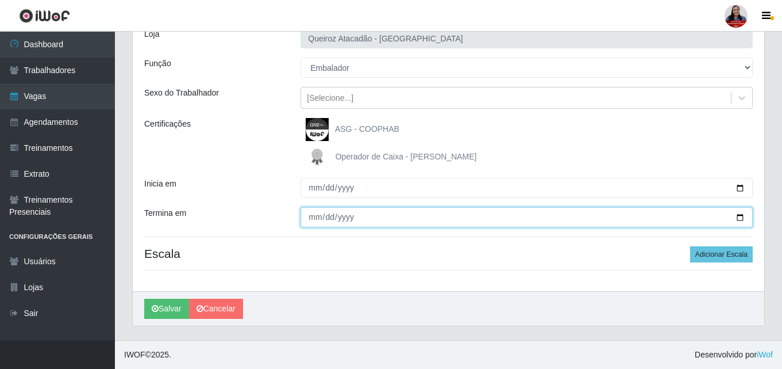
click at [741, 221] on input "Termina em" at bounding box center [527, 217] width 452 height 20
type input "[DATE]"
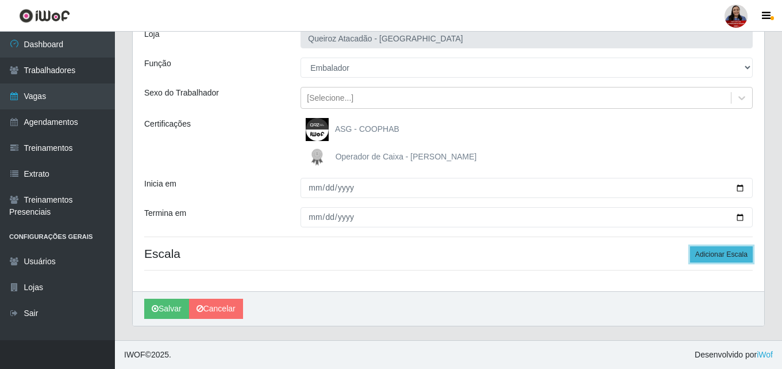
click at [709, 256] on button "Adicionar Escala" at bounding box center [722, 254] width 63 height 16
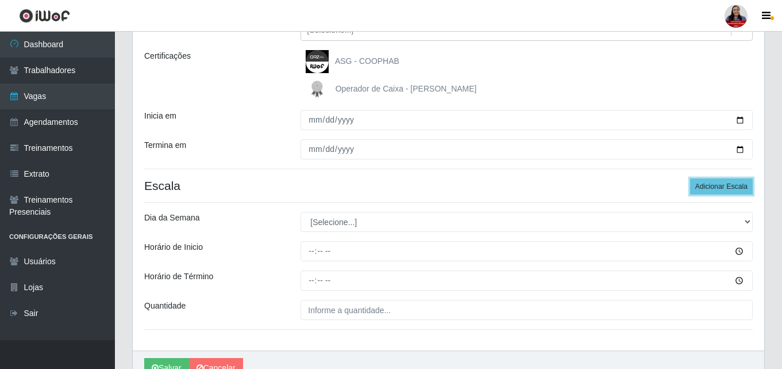
scroll to position [209, 0]
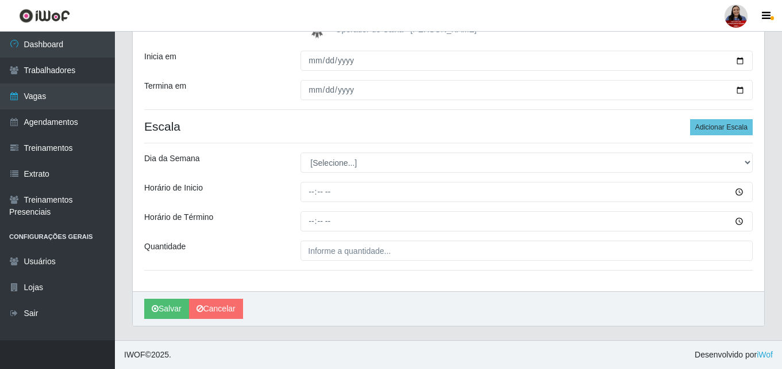
click at [276, 153] on div "Dia da Semana" at bounding box center [214, 162] width 156 height 20
click at [738, 120] on button "Adicionar Escala" at bounding box center [722, 127] width 63 height 16
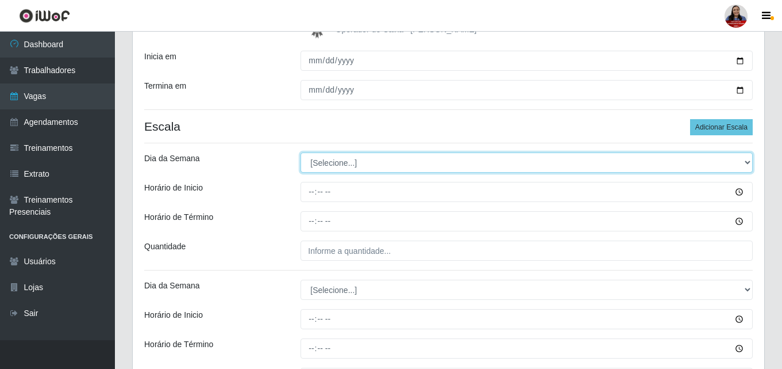
click at [424, 156] on select "[Selecione...] Segunda Terça Quarta Quinta Sexta Sábado Domingo" at bounding box center [527, 162] width 452 height 20
select select "1"
click at [301, 152] on select "[Selecione...] Segunda Terça Quarta Quinta Sexta Sábado Domingo" at bounding box center [527, 162] width 452 height 20
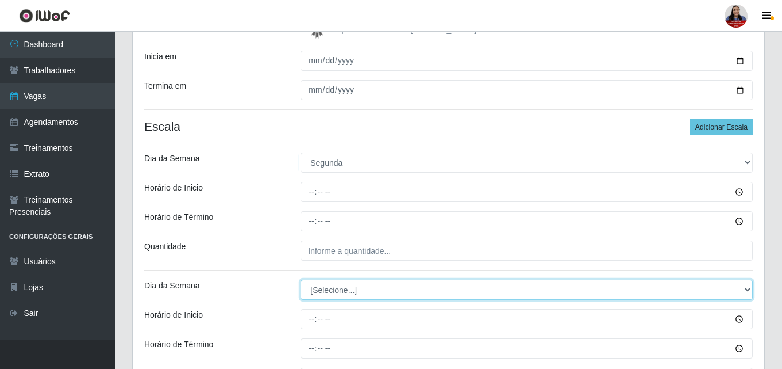
click at [326, 288] on select "[Selecione...] Segunda Terça Quarta Quinta Sexta Sábado Domingo" at bounding box center [527, 289] width 452 height 20
select select "1"
click at [301, 279] on select "[Selecione...] Segunda Terça Quarta Quinta Sexta Sábado Domingo" at bounding box center [527, 289] width 452 height 20
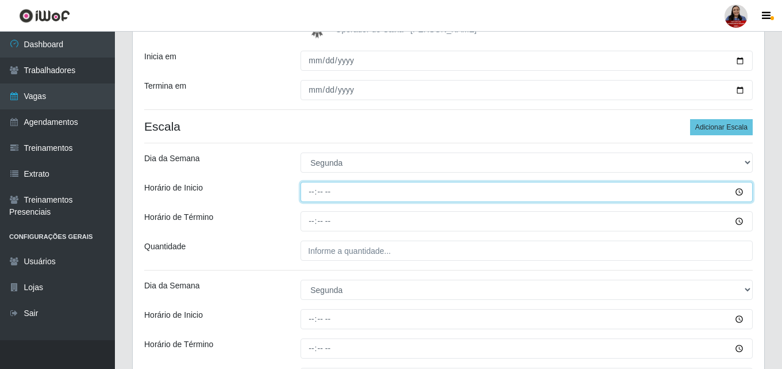
click at [307, 199] on input "Horário de Inicio" at bounding box center [527, 192] width 452 height 20
type input "09:00"
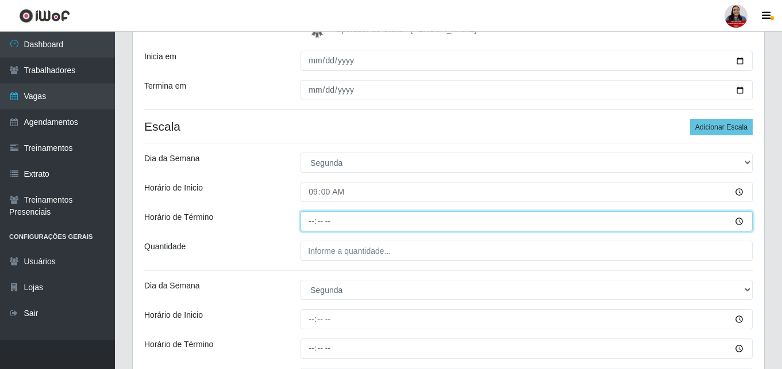
type input "15:00"
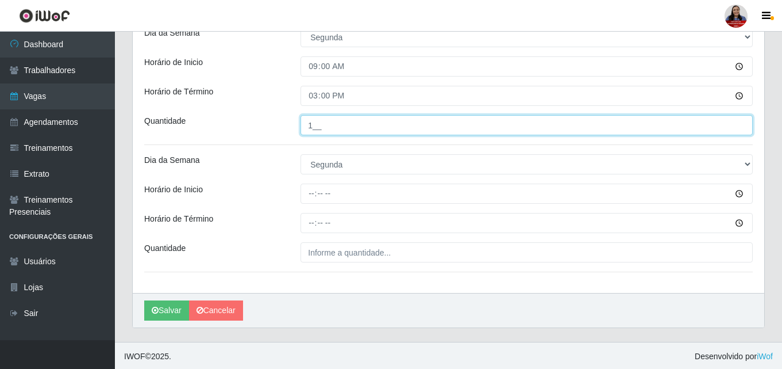
scroll to position [336, 0]
type input "1__"
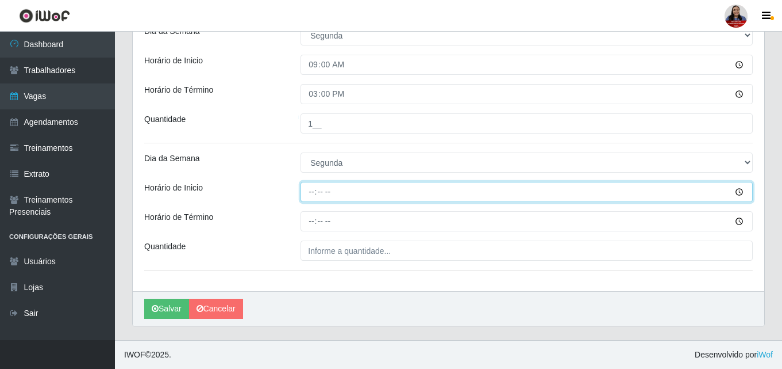
click at [309, 194] on input "Horário de Inicio" at bounding box center [527, 192] width 452 height 20
type input "16:00"
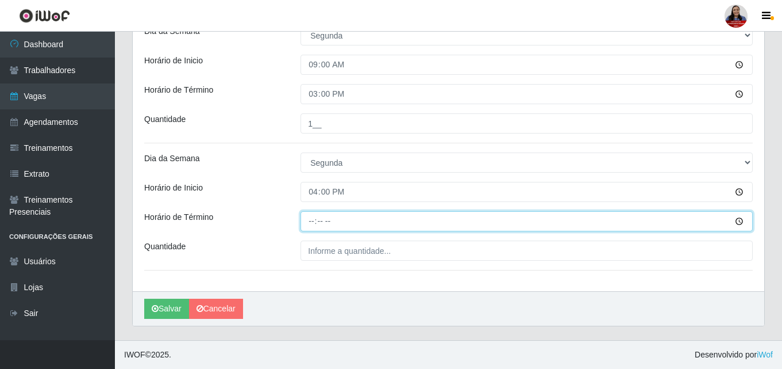
type input "22:00"
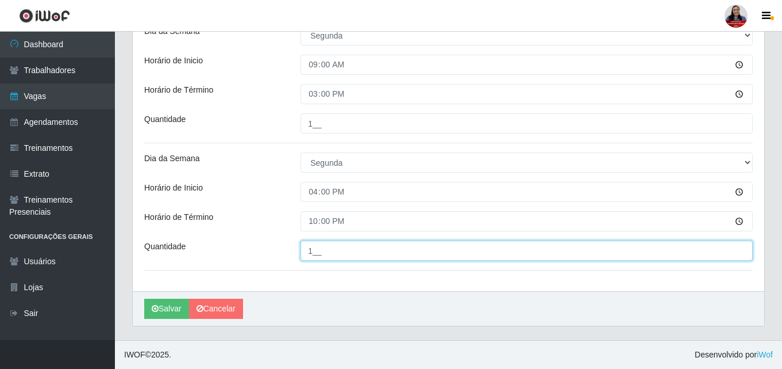
type input "1__"
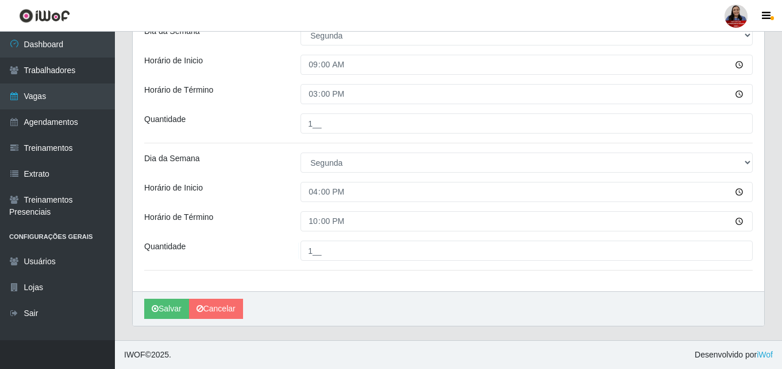
click at [267, 182] on div "Horário de Inicio" at bounding box center [214, 192] width 156 height 20
click at [157, 307] on icon "submit" at bounding box center [155, 308] width 7 height 8
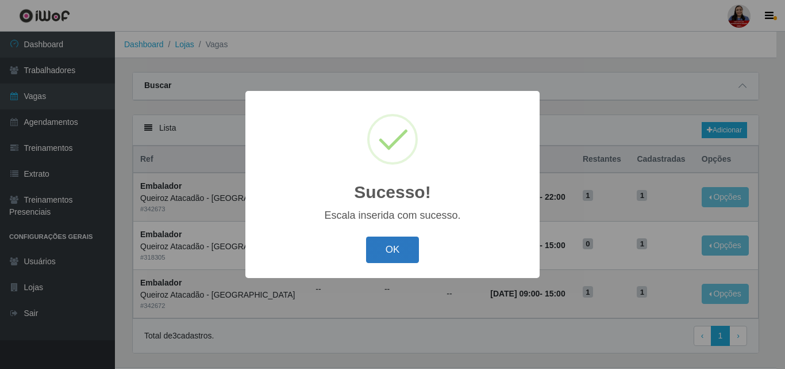
click at [406, 251] on button "OK" at bounding box center [392, 249] width 53 height 27
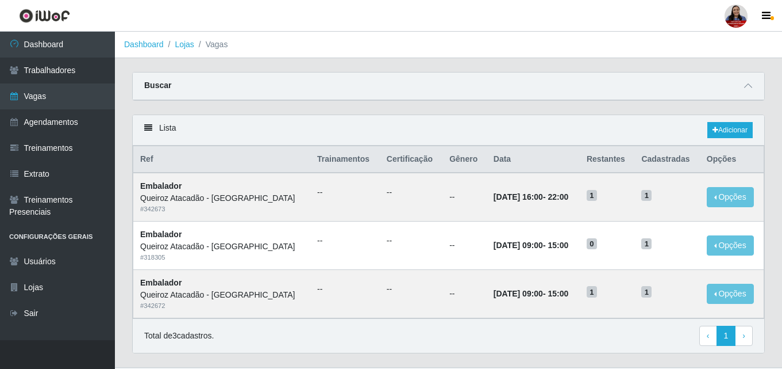
click at [352, 109] on div "Carregando... Buscar Início em [DATE] Término em [DATE] Função [Selecione...] E…" at bounding box center [449, 93] width 650 height 43
click at [320, 109] on div "Carregando... Buscar Início em [DATE] Término em [DATE] Função [Selecione...] E…" at bounding box center [449, 93] width 650 height 43
click at [137, 48] on link "Dashboard" at bounding box center [144, 44] width 40 height 9
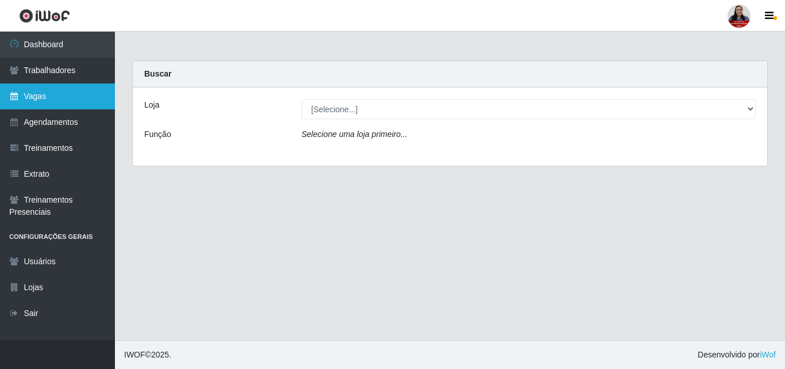
click at [50, 98] on link "Vagas" at bounding box center [57, 96] width 115 height 26
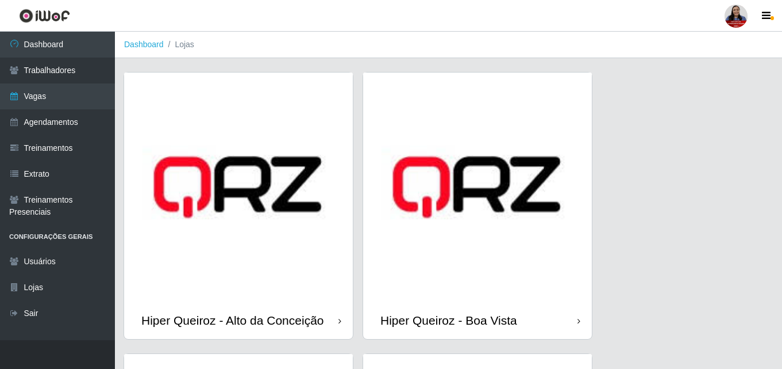
click at [181, 46] on li "Lojas" at bounding box center [179, 45] width 30 height 12
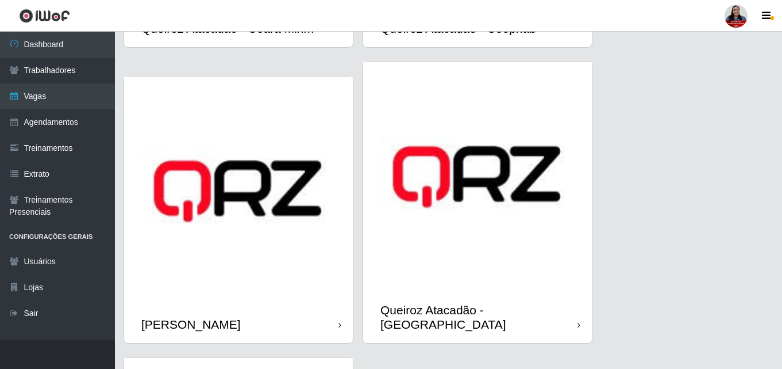
scroll to position [1054, 0]
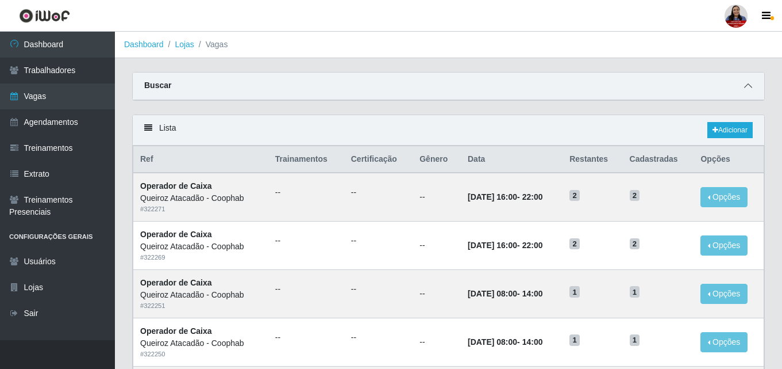
click at [745, 93] on span at bounding box center [749, 85] width 14 height 13
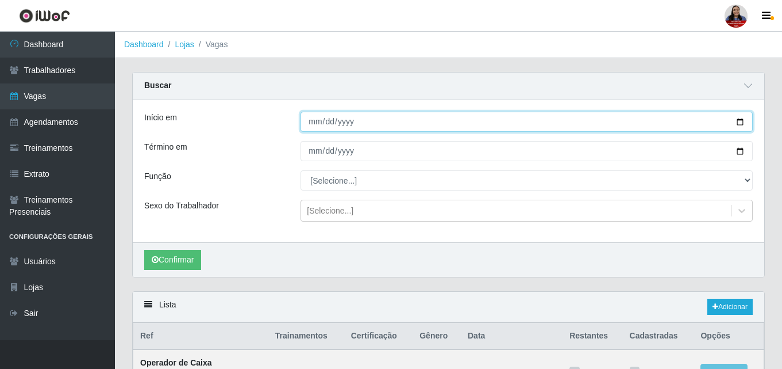
click at [743, 124] on input "Início em" at bounding box center [527, 122] width 452 height 20
type input "[DATE]"
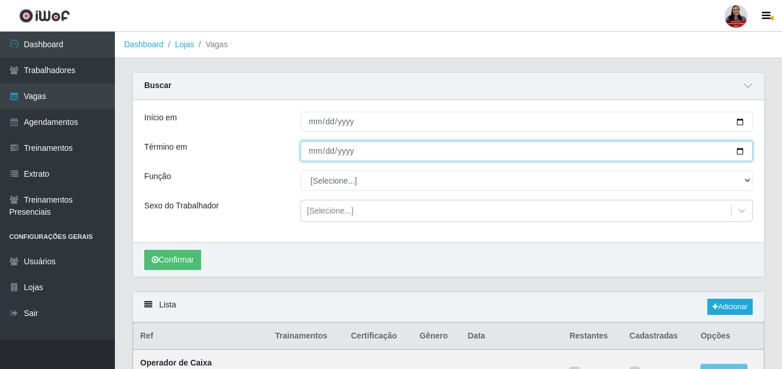
click at [739, 147] on input "Término em" at bounding box center [527, 151] width 452 height 20
type input "[DATE]"
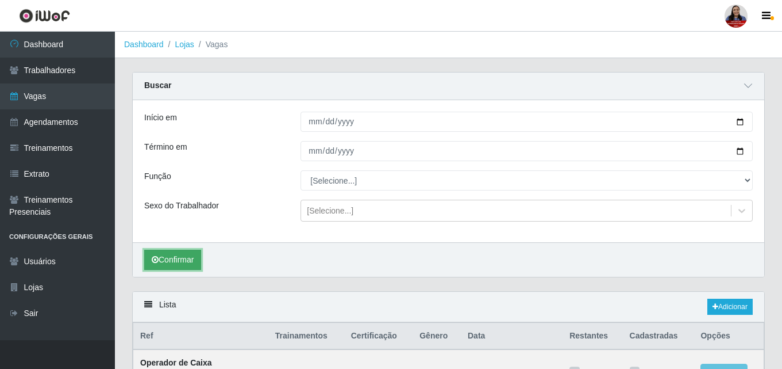
click at [182, 264] on button "Confirmar" at bounding box center [172, 260] width 57 height 20
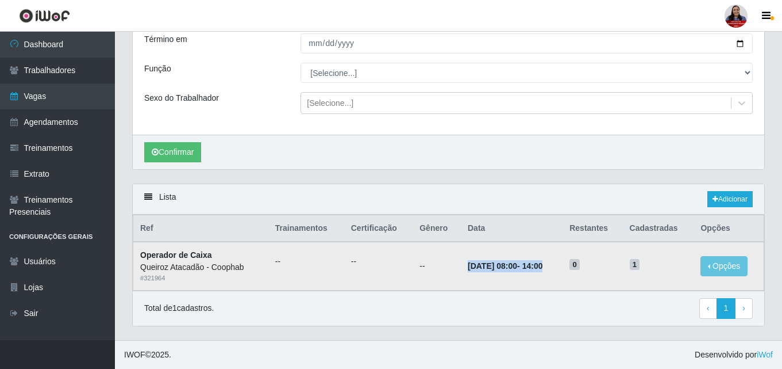
drag, startPoint x: 455, startPoint y: 261, endPoint x: 235, endPoint y: 120, distance: 261.7
click at [586, 266] on tr "Operador de [PERSON_NAME] - Coophab # 321964 -- -- -- [DATE] 08:00 - 14:00 0 1 …" at bounding box center [448, 265] width 631 height 48
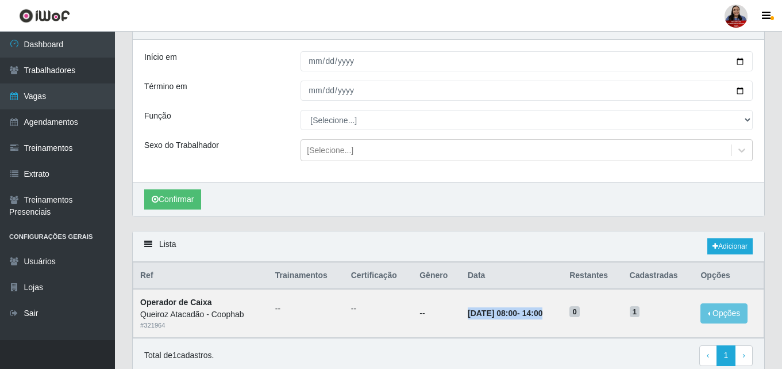
scroll to position [0, 0]
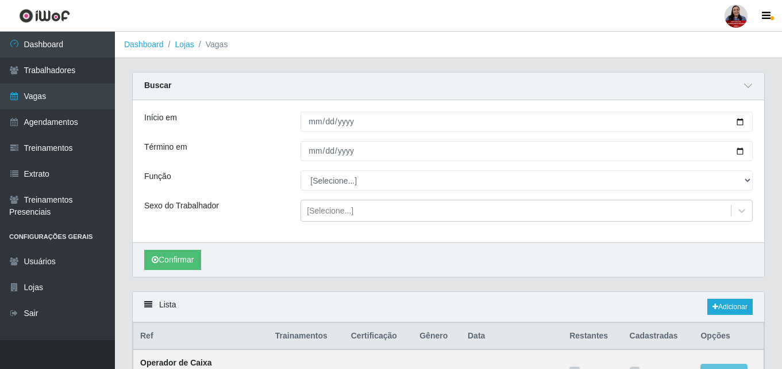
click at [490, 260] on div "Confirmar" at bounding box center [449, 259] width 632 height 34
click at [740, 308] on link "Adicionar" at bounding box center [730, 306] width 45 height 16
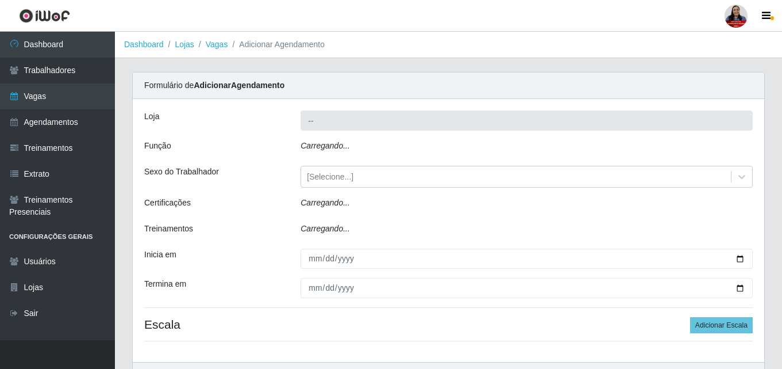
type input "Queiroz Atacadão - Coophab"
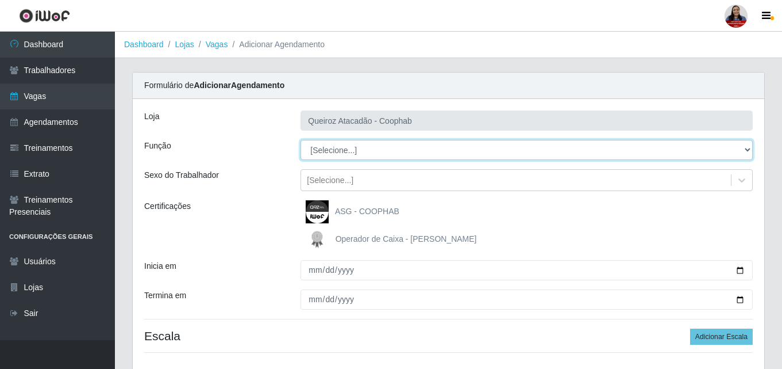
click at [388, 147] on select "[Selecione...] ASG ASG + ASG ++ Embalador Embalador + Embalador ++ Operador de …" at bounding box center [527, 150] width 452 height 20
select select "22"
click at [301, 140] on select "[Selecione...] ASG ASG + ASG ++ Embalador Embalador + Embalador ++ Operador de …" at bounding box center [527, 150] width 452 height 20
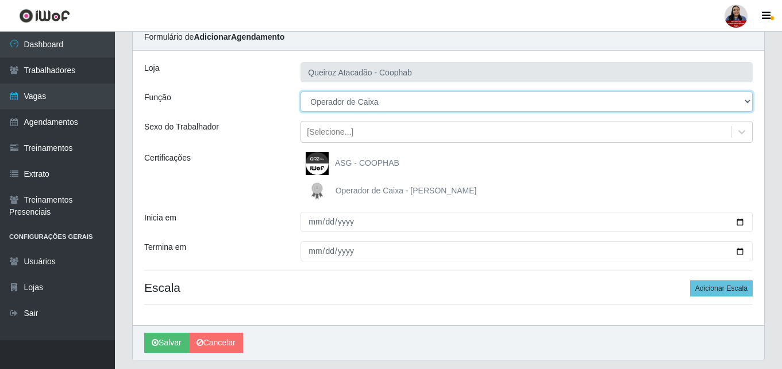
scroll to position [82, 0]
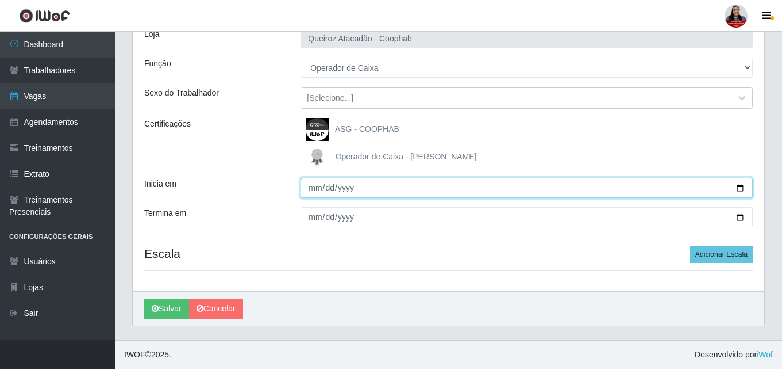
click at [739, 187] on input "Inicia em" at bounding box center [527, 188] width 452 height 20
type input "[DATE]"
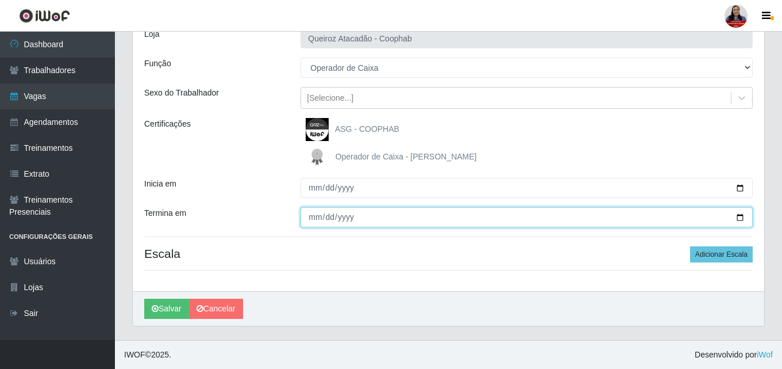
click at [744, 214] on input "Termina em" at bounding box center [527, 217] width 452 height 20
type input "[DATE]"
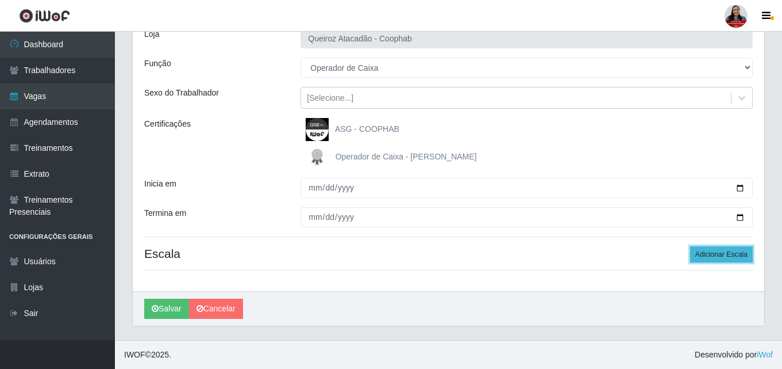
click at [711, 259] on button "Adicionar Escala" at bounding box center [722, 254] width 63 height 16
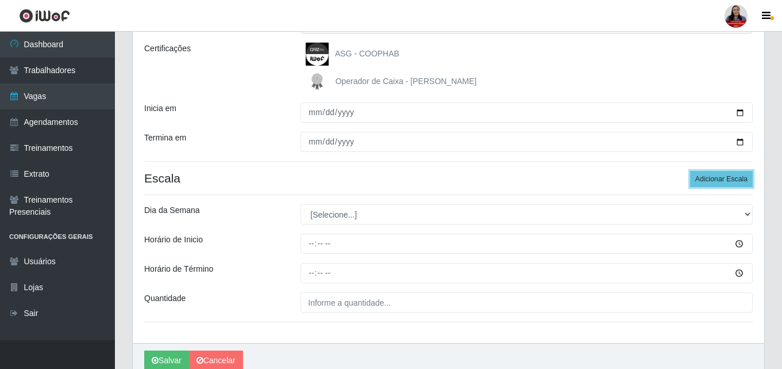
scroll to position [209, 0]
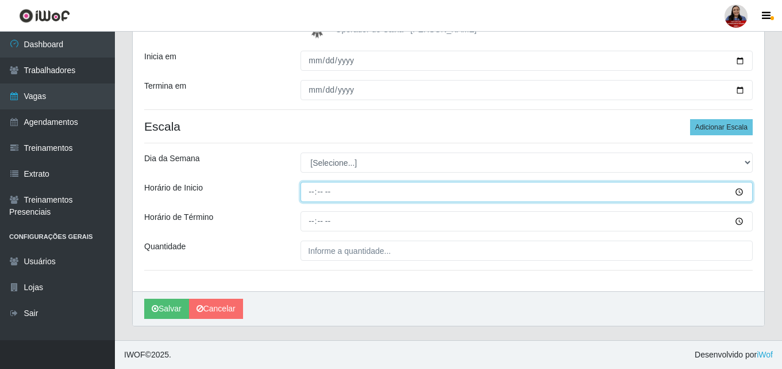
click at [313, 193] on input "Horário de Inicio" at bounding box center [527, 192] width 452 height 20
type input "11:00"
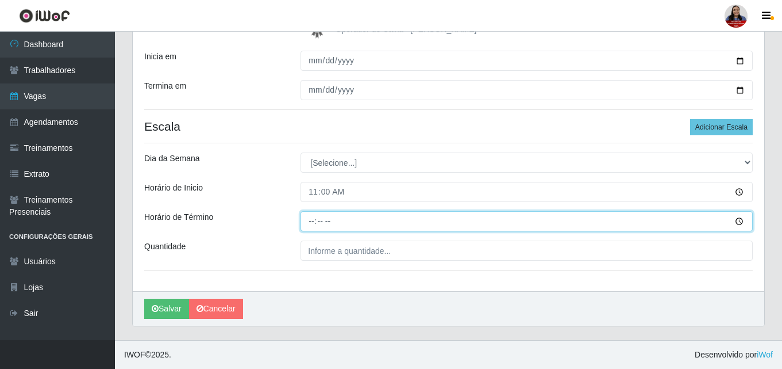
type input "17:00"
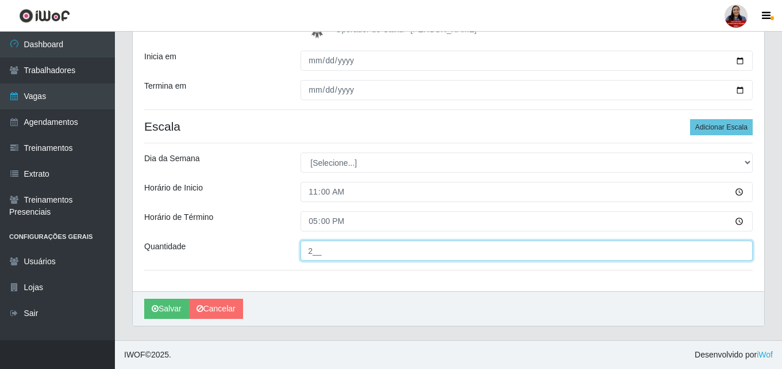
type input "2__"
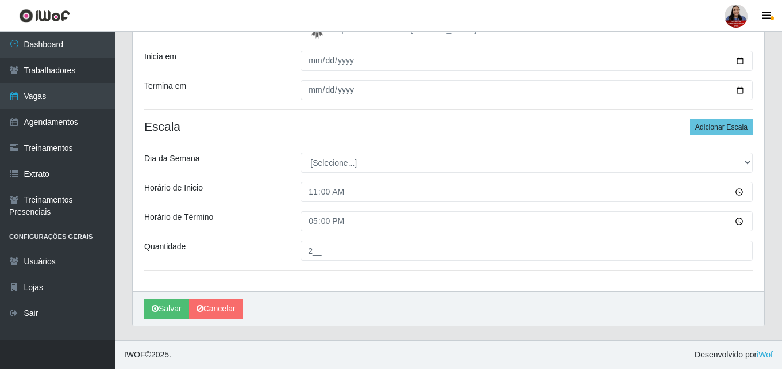
click at [755, 126] on div "[PERSON_NAME] Atacadão - Coophab Função [Selecione...] ASG ASG + ASG ++ Embalad…" at bounding box center [449, 90] width 632 height 401
click at [748, 125] on button "Adicionar Escala" at bounding box center [722, 127] width 63 height 16
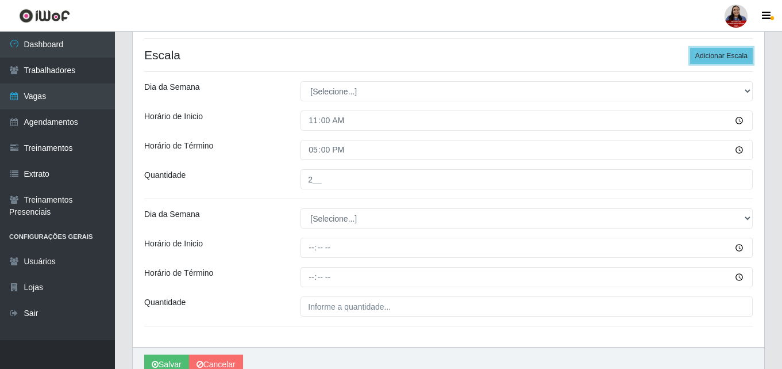
scroll to position [336, 0]
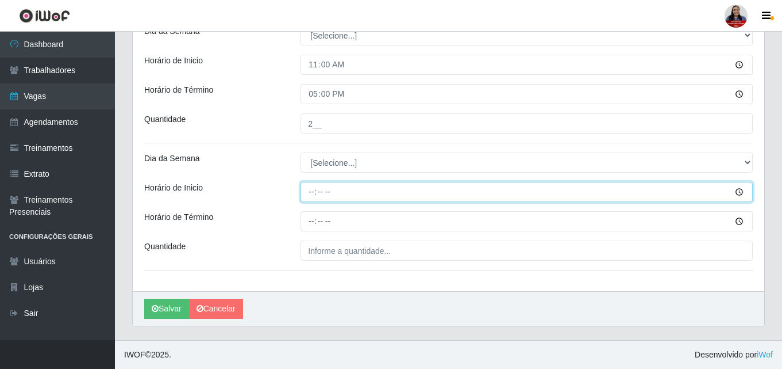
click at [305, 187] on input "Horário de Inicio" at bounding box center [527, 192] width 452 height 20
type input "16:00"
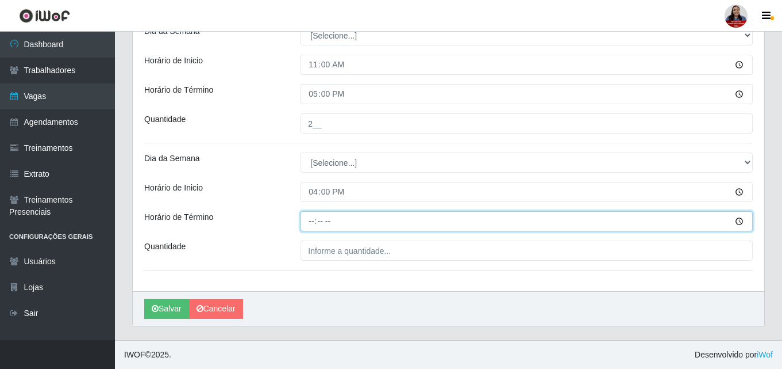
type input "22:00"
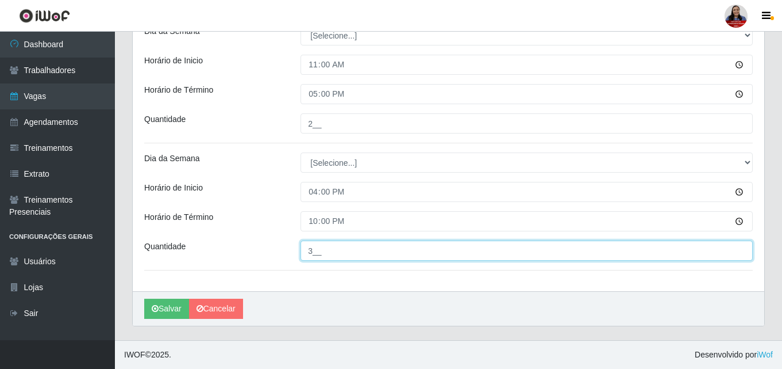
type input "3__"
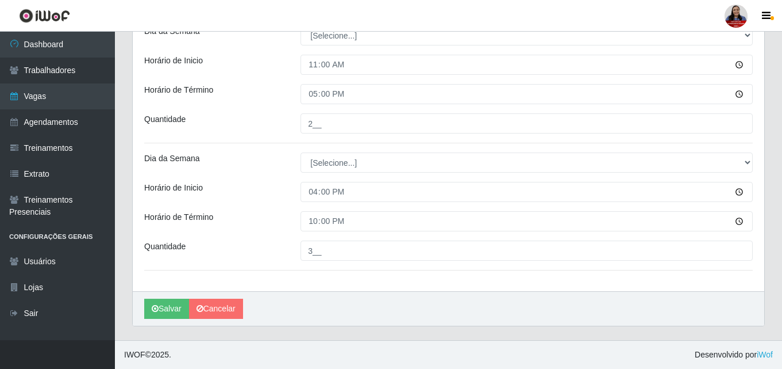
click at [289, 192] on div "Horário de Inicio" at bounding box center [214, 192] width 156 height 20
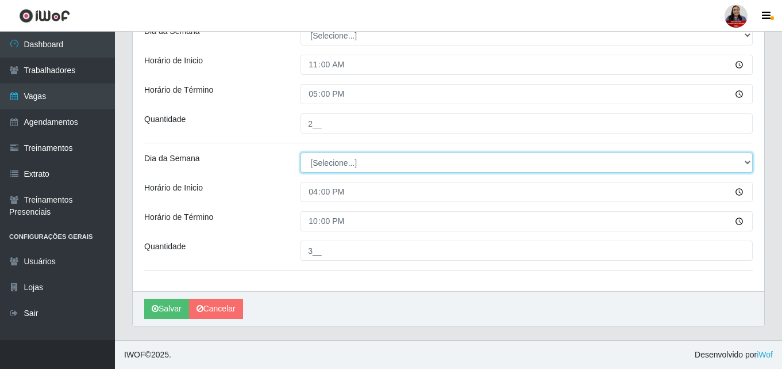
click at [314, 166] on select "[Selecione...] Segunda Terça Quarta Quinta Sexta Sábado Domingo" at bounding box center [527, 162] width 452 height 20
select select "1"
click at [301, 152] on select "[Selecione...] Segunda Terça Quarta Quinta Sexta Sábado Domingo" at bounding box center [527, 162] width 452 height 20
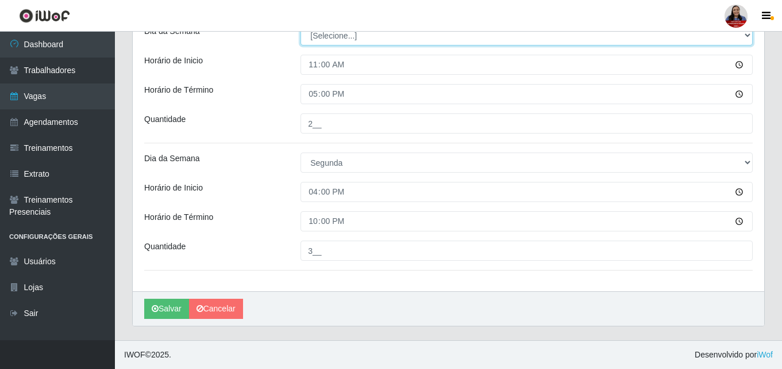
click at [323, 35] on select "[Selecione...] Segunda Terça Quarta Quinta Sexta Sábado Domingo" at bounding box center [527, 35] width 452 height 20
select select "1"
click at [301, 25] on select "[Selecione...] Segunda Terça Quarta Quinta Sexta Sábado Domingo" at bounding box center [527, 35] width 452 height 20
click at [240, 141] on div "[PERSON_NAME] Atacadão - Coophab Função [Selecione...] ASG ASG + ASG ++ Embalad…" at bounding box center [449, 27] width 632 height 528
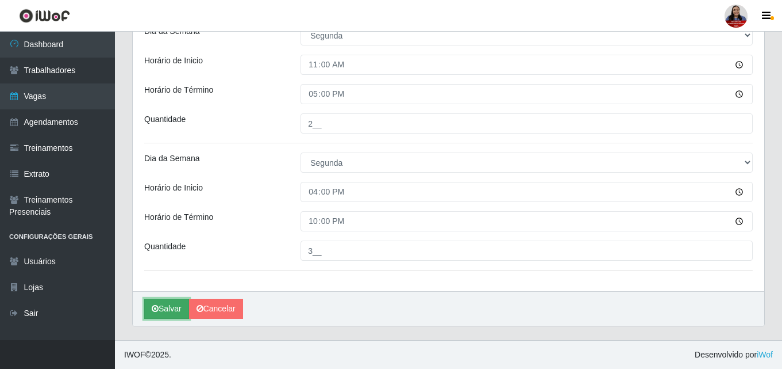
click at [172, 308] on button "Salvar" at bounding box center [166, 308] width 45 height 20
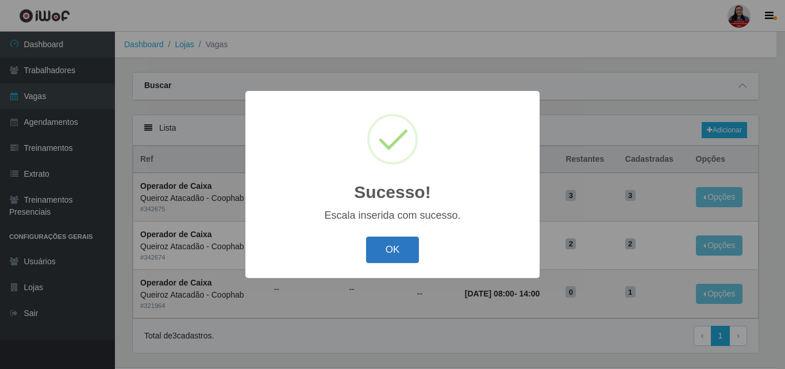
click at [383, 251] on button "OK" at bounding box center [392, 249] width 53 height 27
